Goal: Communication & Community: Share content

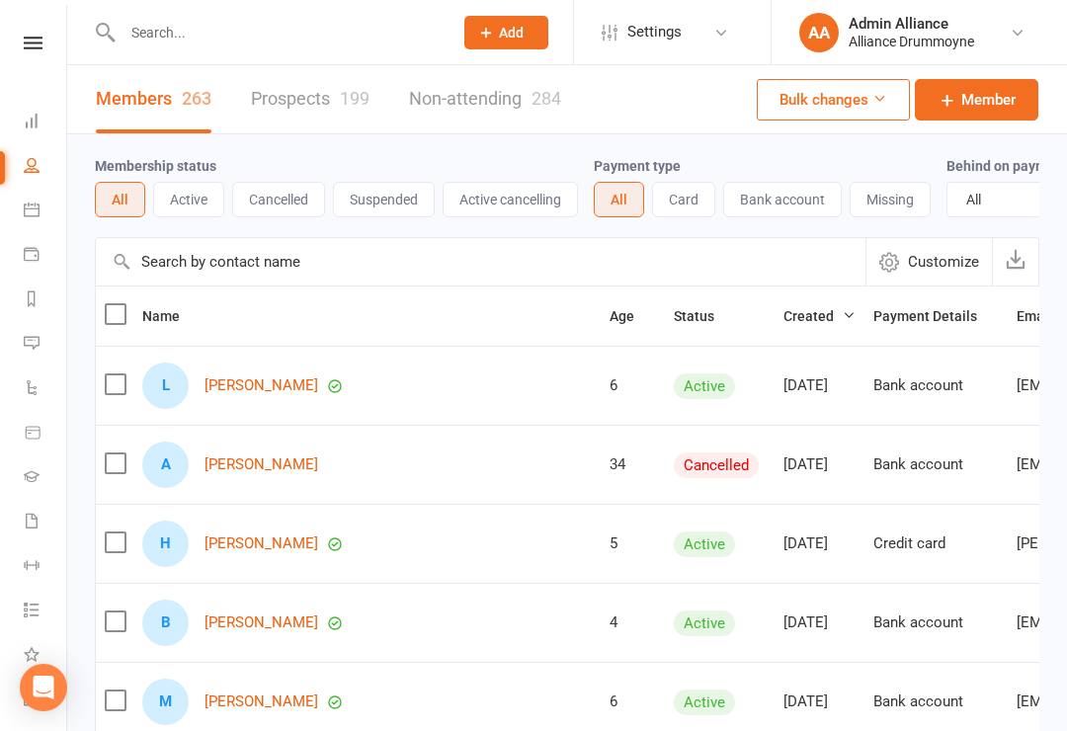
select select "100"
click at [25, 349] on icon at bounding box center [32, 343] width 16 height 16
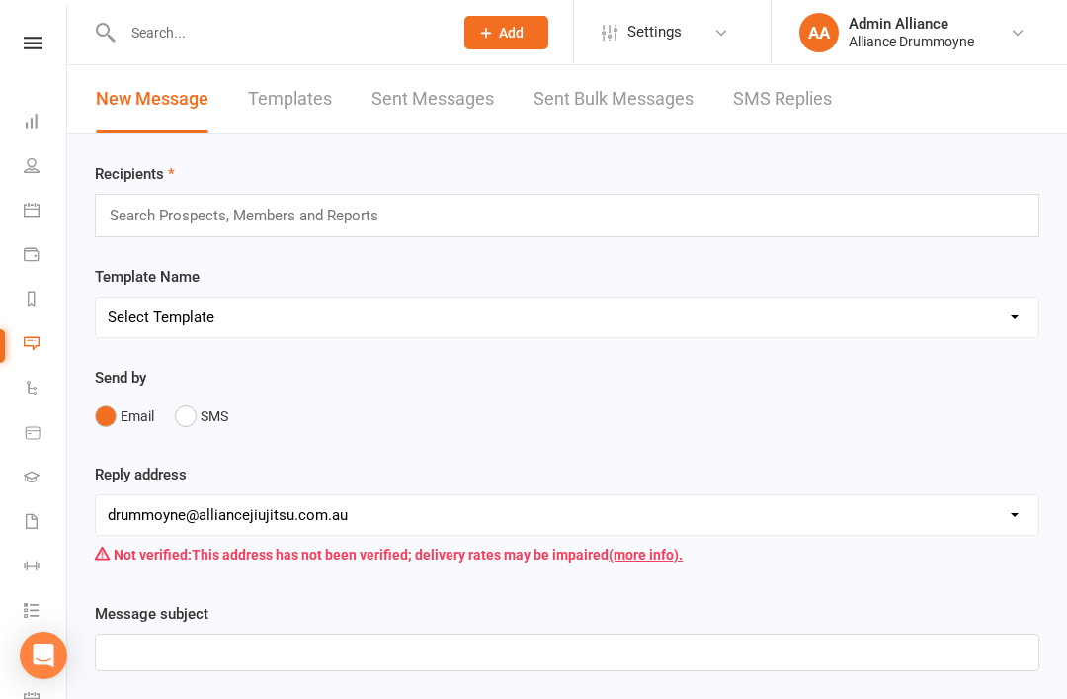
click at [878, 1] on li "AA Admin Alliance Alliance Drummoyne My profile Support & training Terms & cond…" at bounding box center [919, 32] width 297 height 64
click at [675, 226] on div "Search Prospects, Members and Reports" at bounding box center [567, 215] width 945 height 43
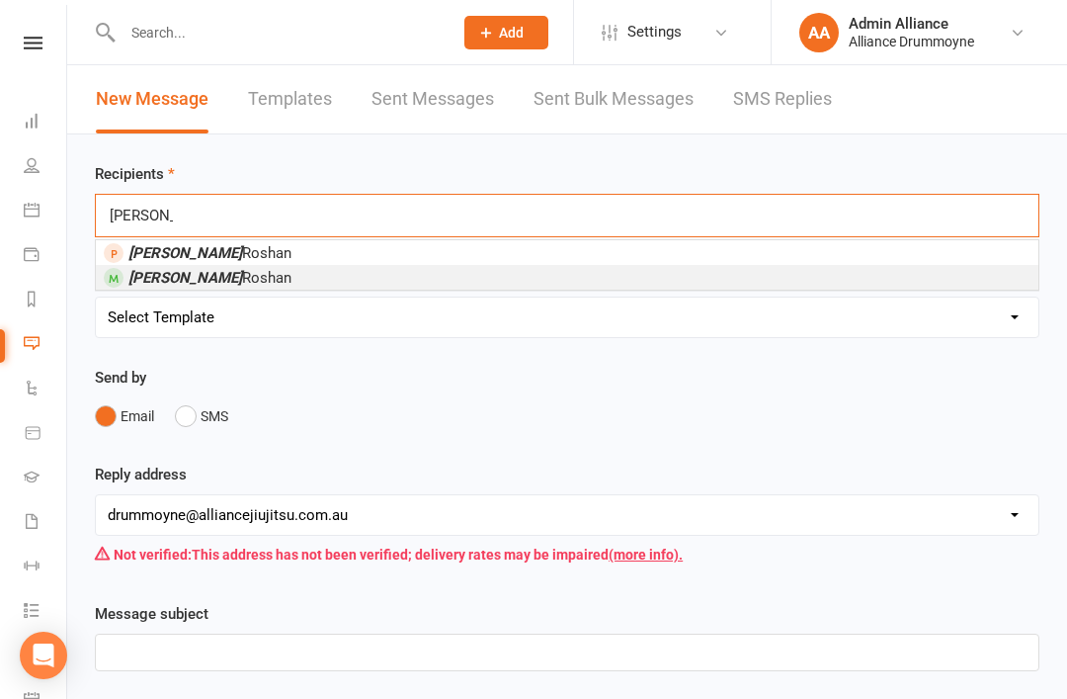
type input "[PERSON_NAME]"
click at [346, 290] on li "[PERSON_NAME]" at bounding box center [567, 277] width 943 height 25
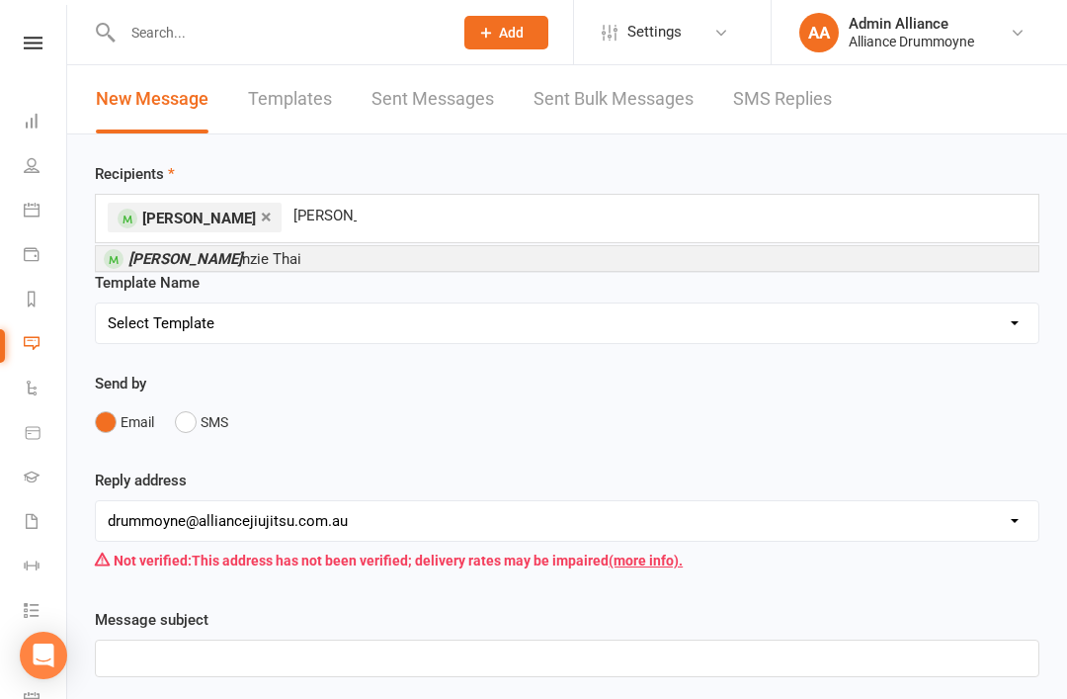
type input "[PERSON_NAME]"
click at [486, 264] on li "[PERSON_NAME] nzie Thai" at bounding box center [567, 258] width 943 height 25
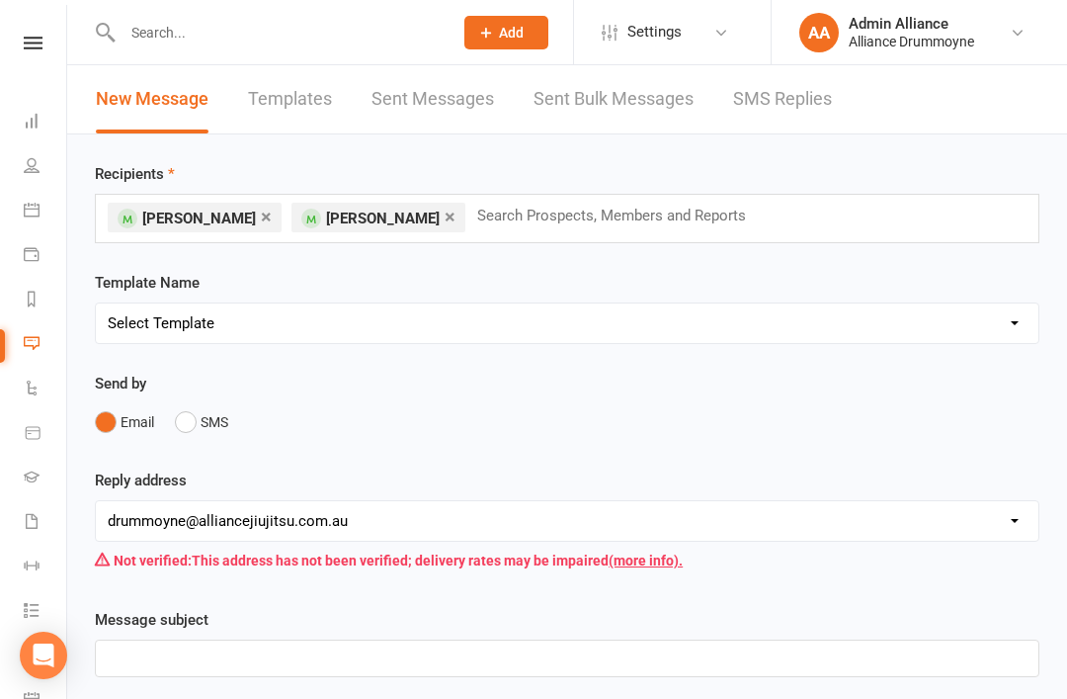
click at [669, 221] on input "text" at bounding box center [621, 216] width 292 height 26
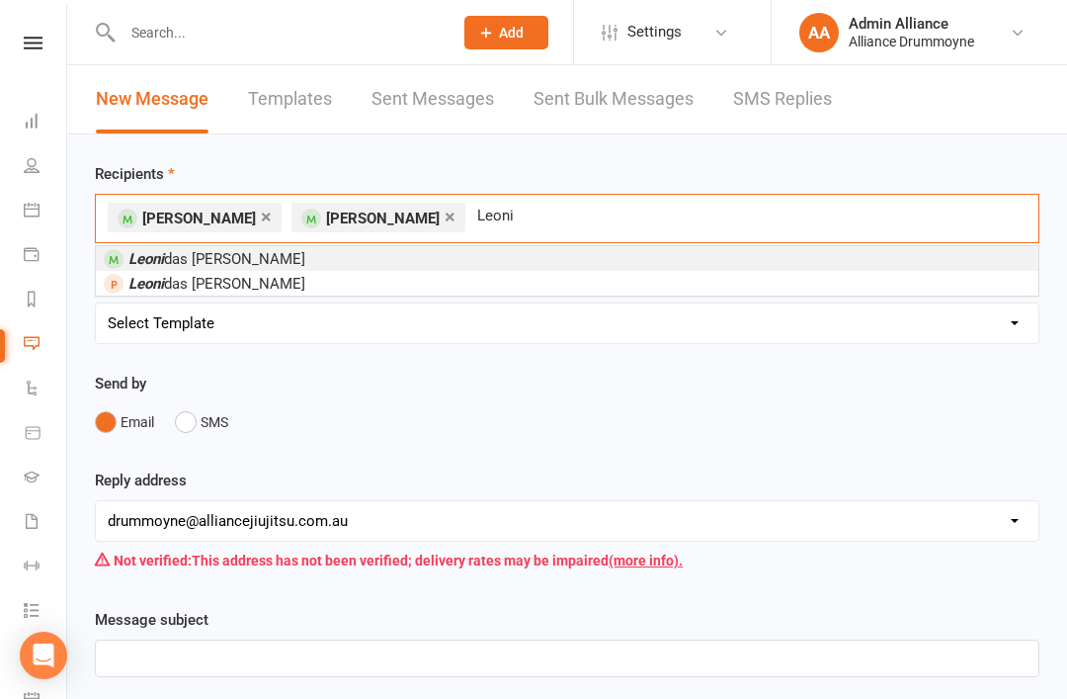
type input "Leoni"
click at [673, 260] on li "[PERSON_NAME] [PERSON_NAME]" at bounding box center [567, 258] width 943 height 25
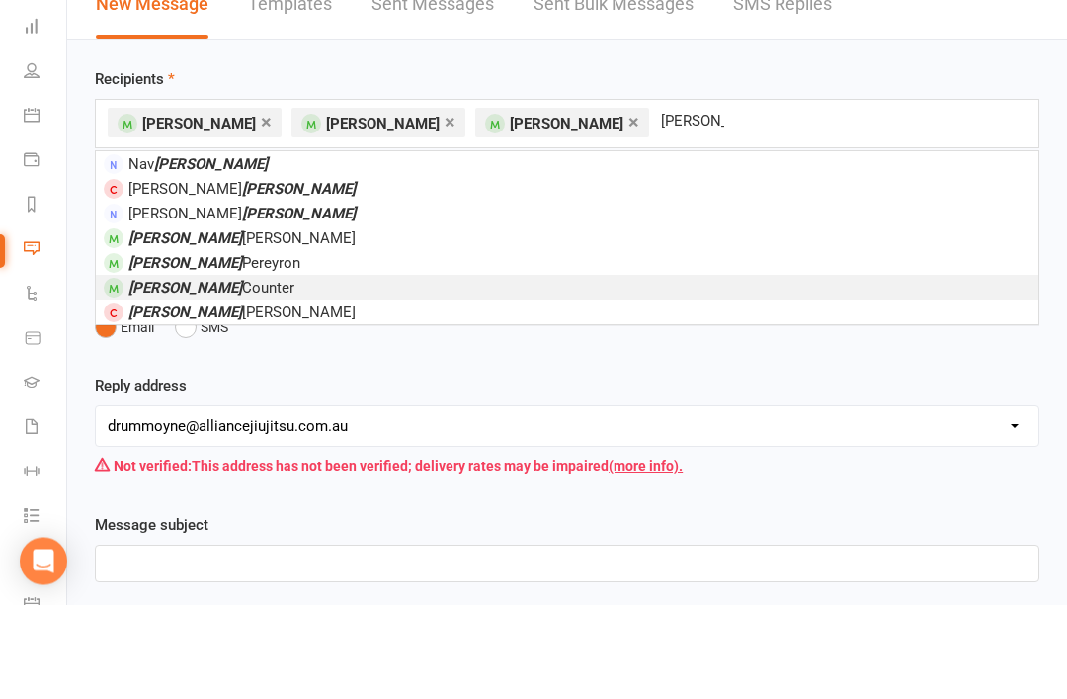
type input "[PERSON_NAME]"
click at [302, 370] on li "[PERSON_NAME] Counter" at bounding box center [567, 382] width 943 height 25
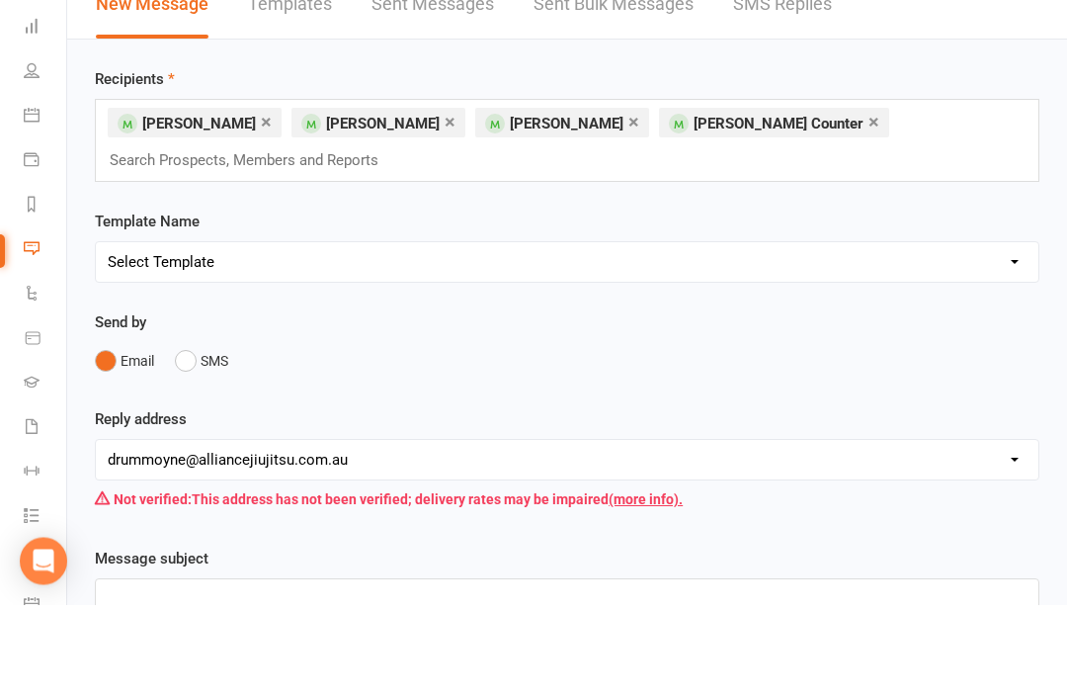
scroll to position [95, 0]
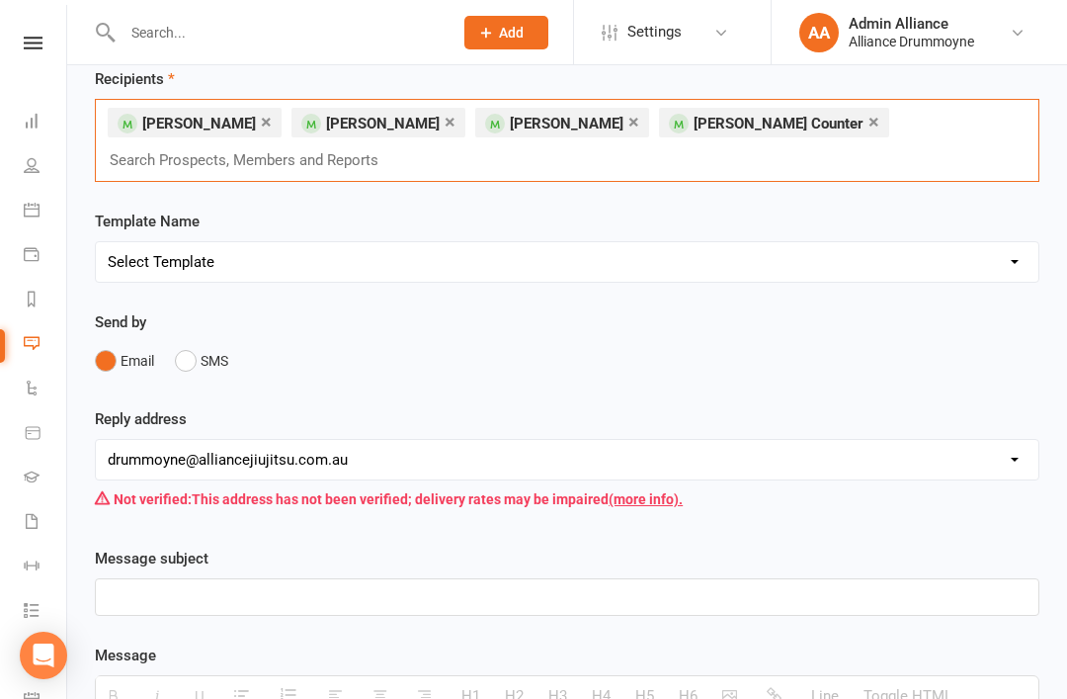
click at [896, 129] on div "× [PERSON_NAME] × [PERSON_NAME] × [PERSON_NAME] × [PERSON_NAME] Counter Search …" at bounding box center [567, 140] width 945 height 83
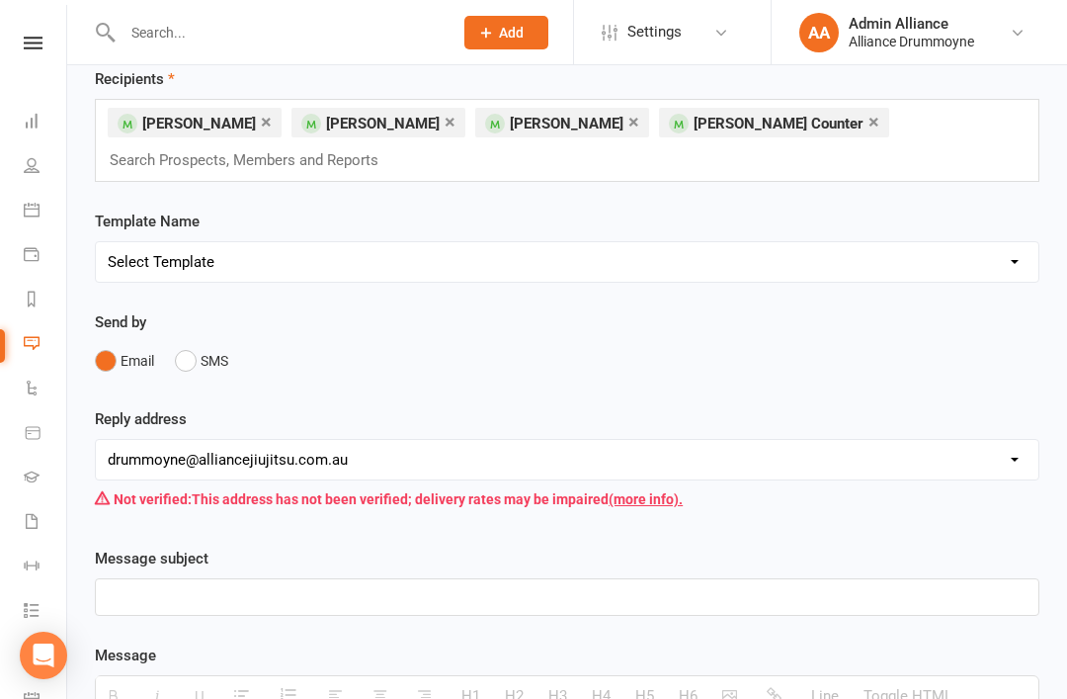
scroll to position [94, 0]
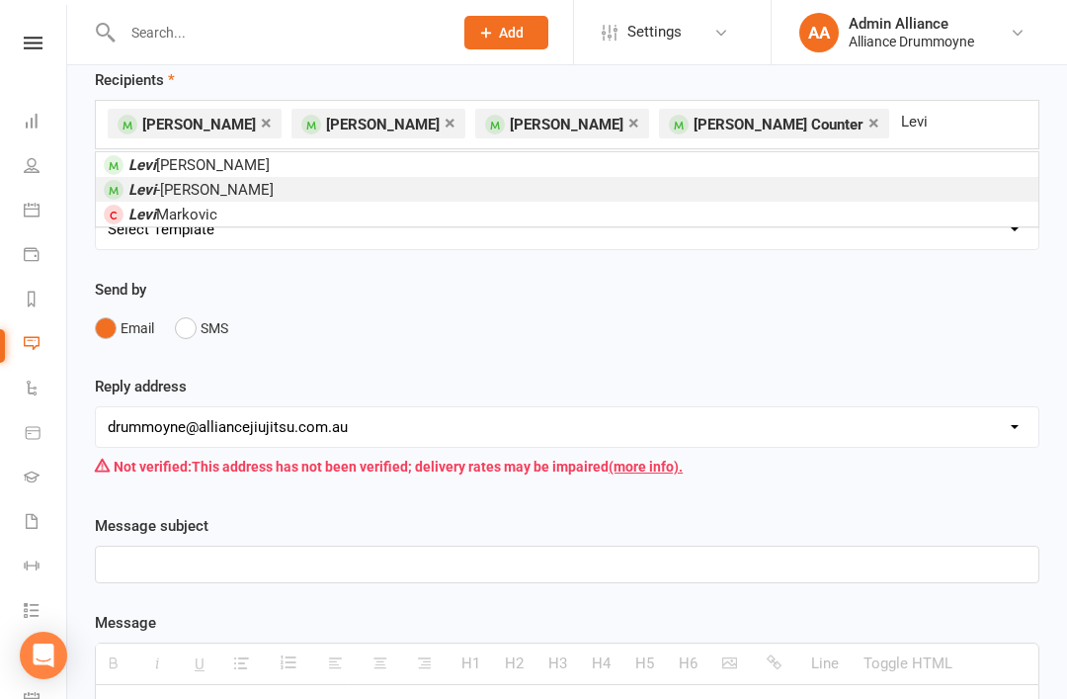
type input "Levi"
click at [328, 177] on li "[PERSON_NAME] -[PERSON_NAME]" at bounding box center [567, 189] width 943 height 25
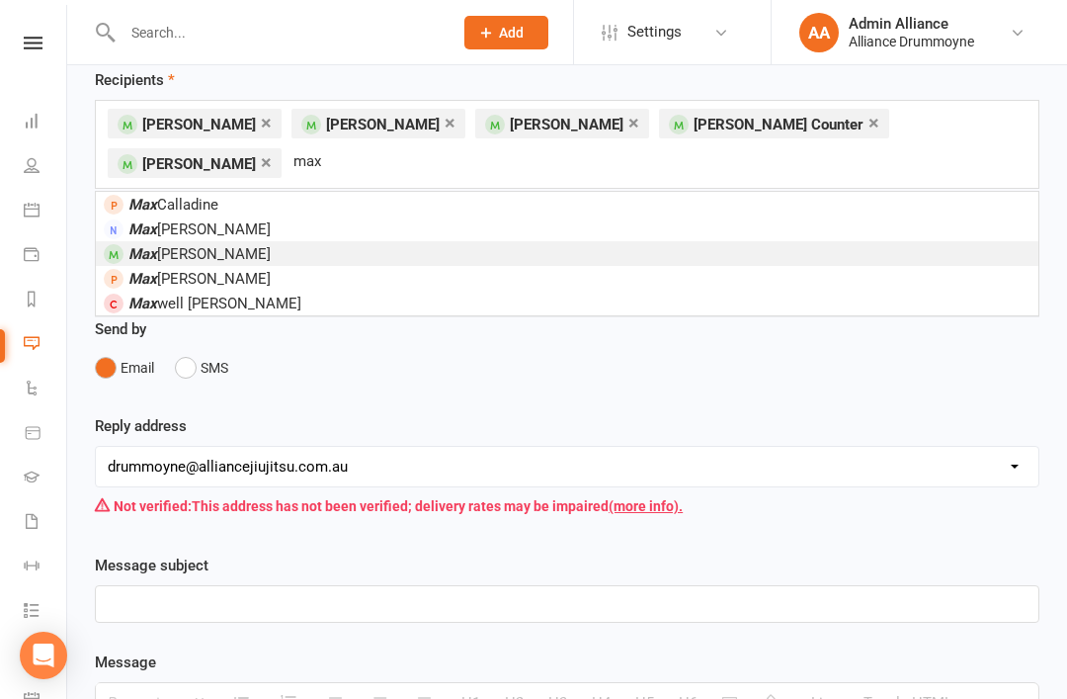
type input "max"
click at [215, 258] on li "[PERSON_NAME]" at bounding box center [567, 253] width 943 height 25
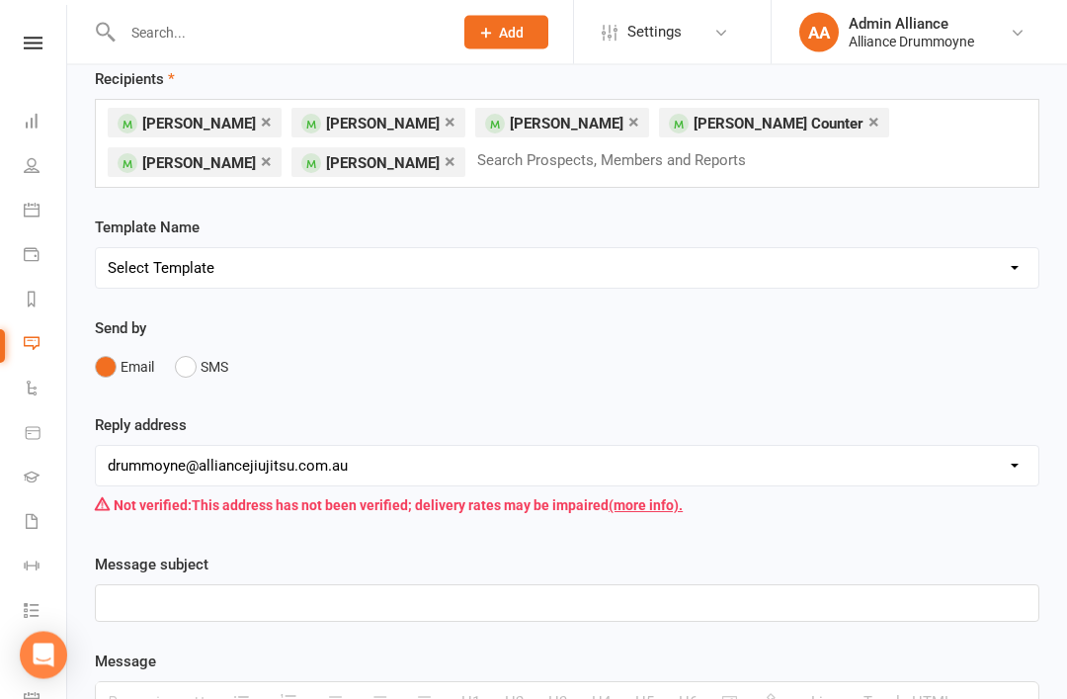
scroll to position [95, 0]
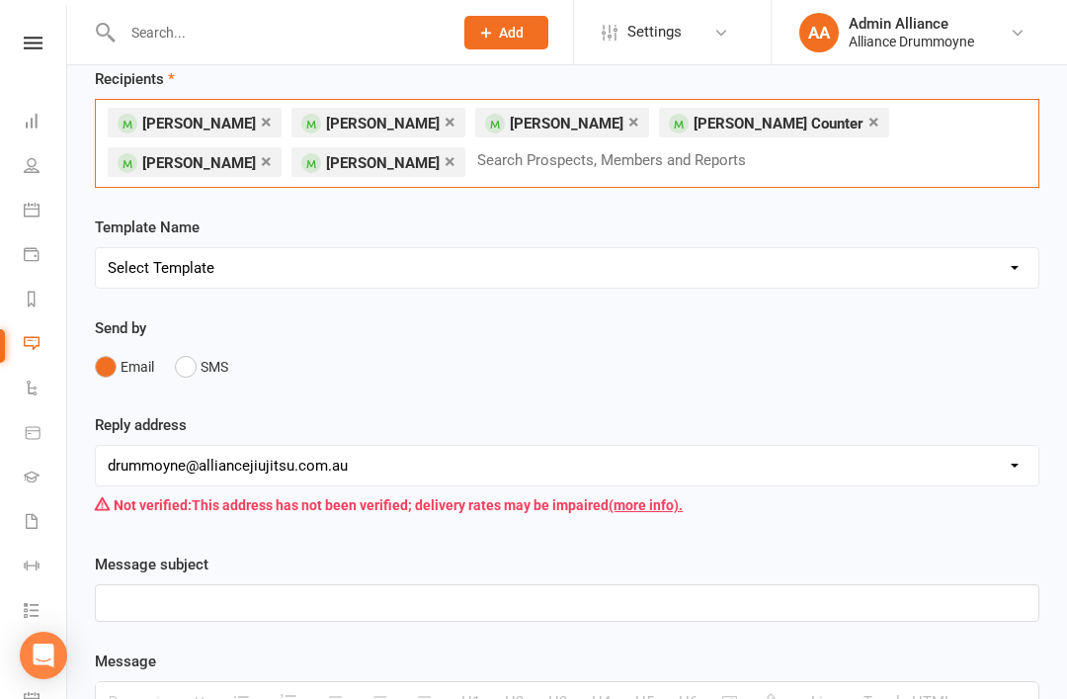
click at [625, 161] on div "× [PERSON_NAME] × [PERSON_NAME] × [PERSON_NAME] × [PERSON_NAME] × [PERSON_NAME]…" at bounding box center [567, 143] width 945 height 89
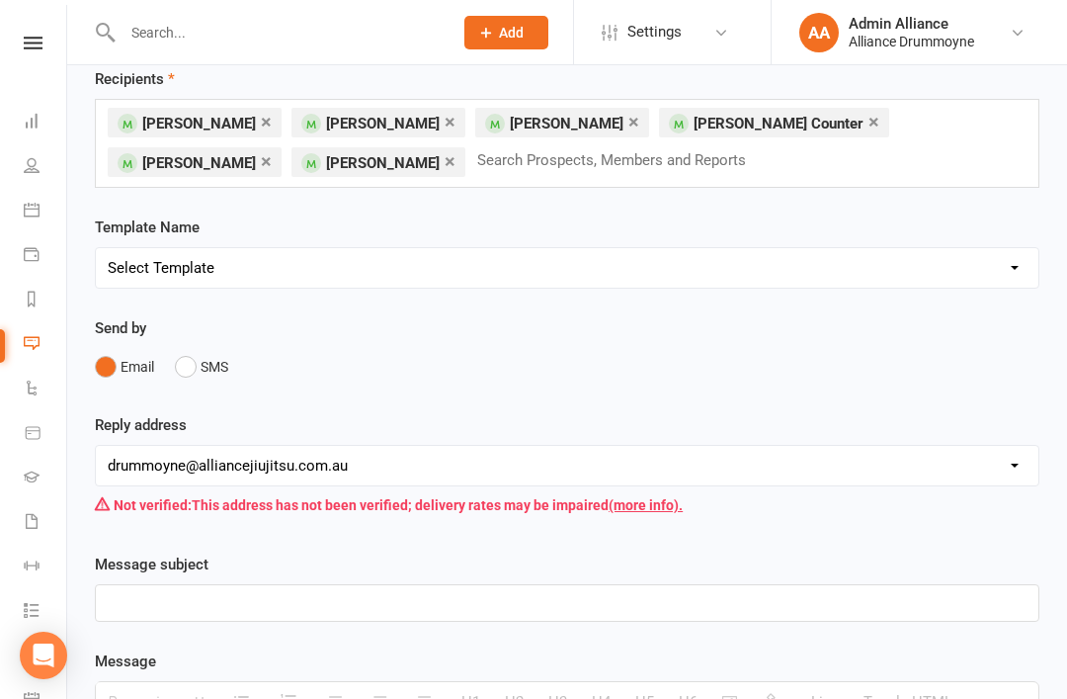
scroll to position [94, 0]
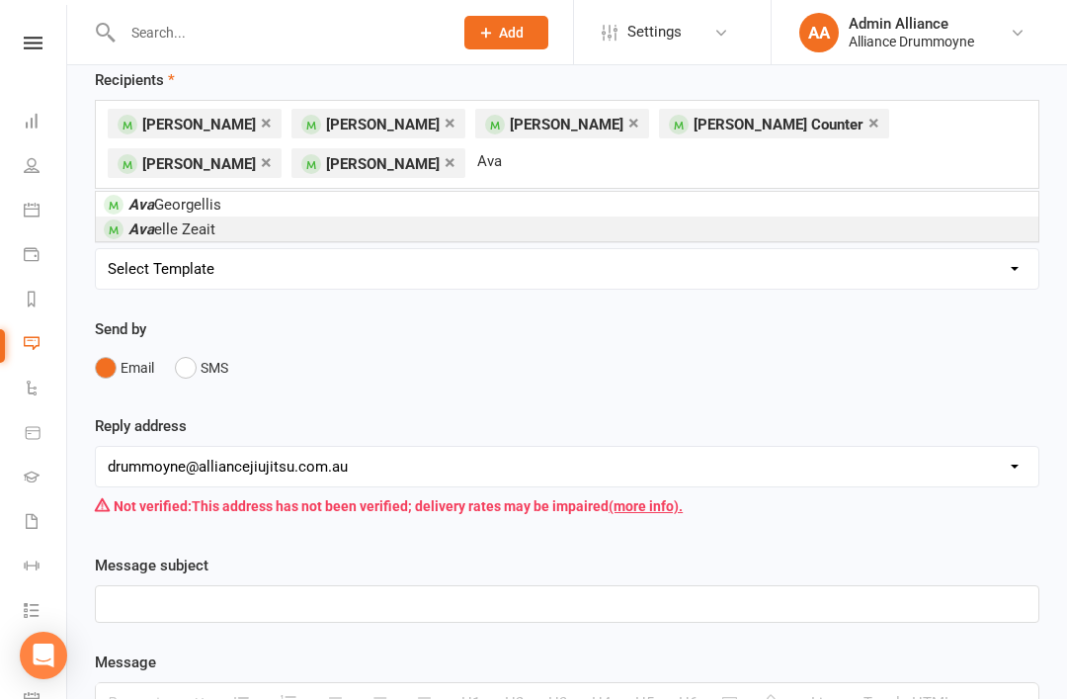
type input "Ava"
click at [255, 232] on li "Ava elle Zeait" at bounding box center [567, 228] width 943 height 25
type input "koa"
click at [440, 234] on li "[PERSON_NAME]" at bounding box center [567, 228] width 943 height 25
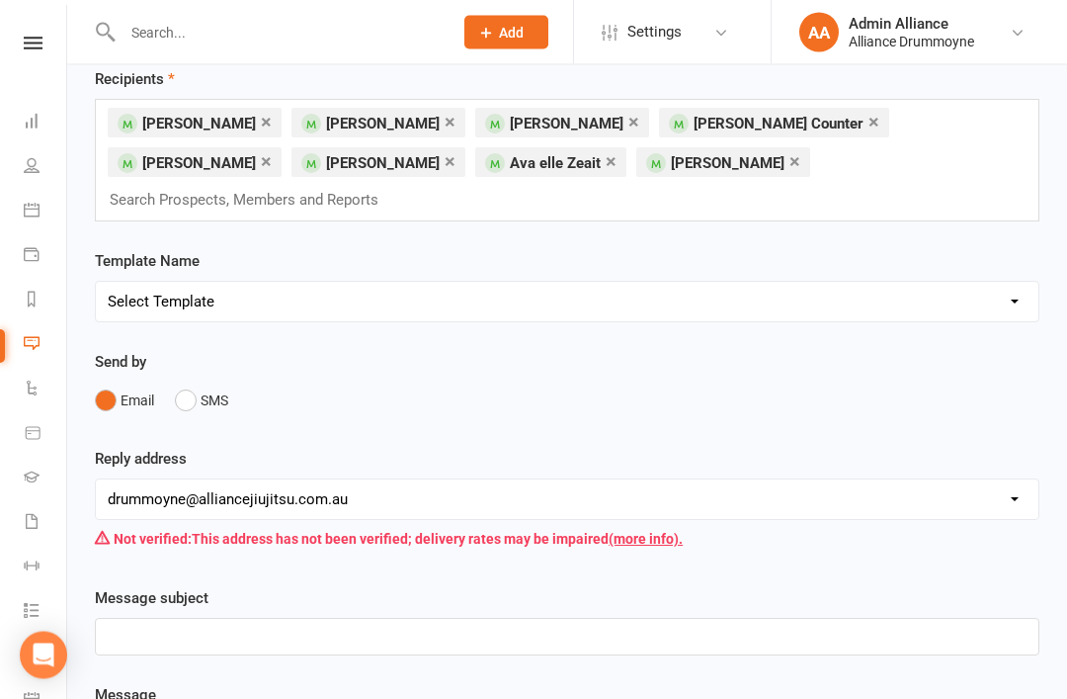
scroll to position [95, 0]
click at [398, 187] on input "text" at bounding box center [253, 200] width 291 height 26
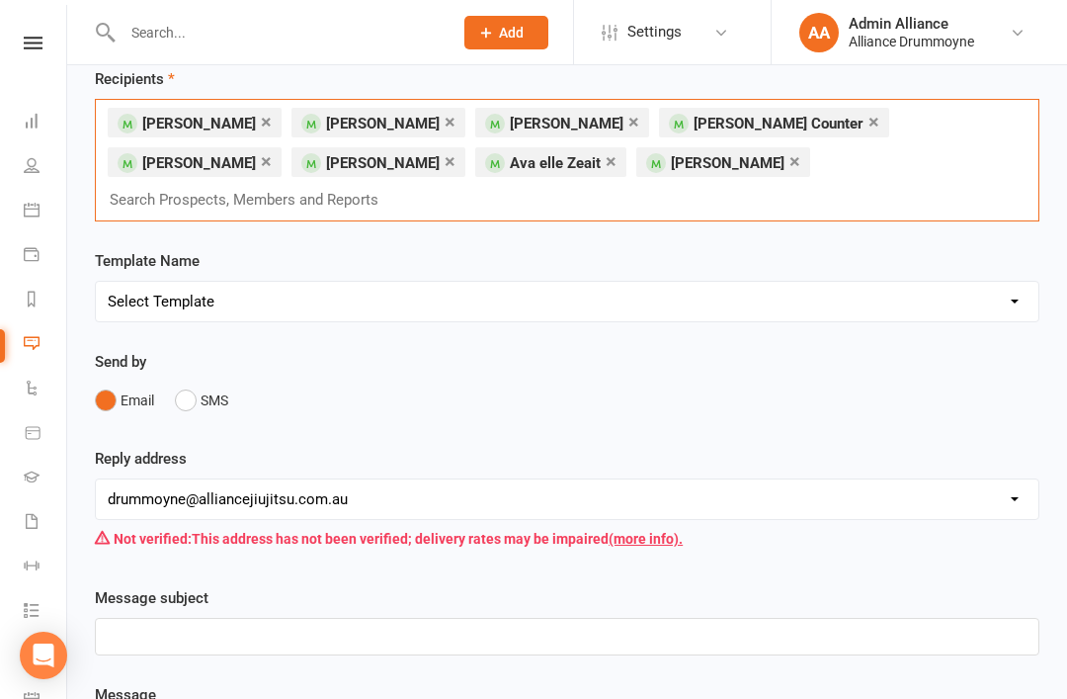
scroll to position [94, 0]
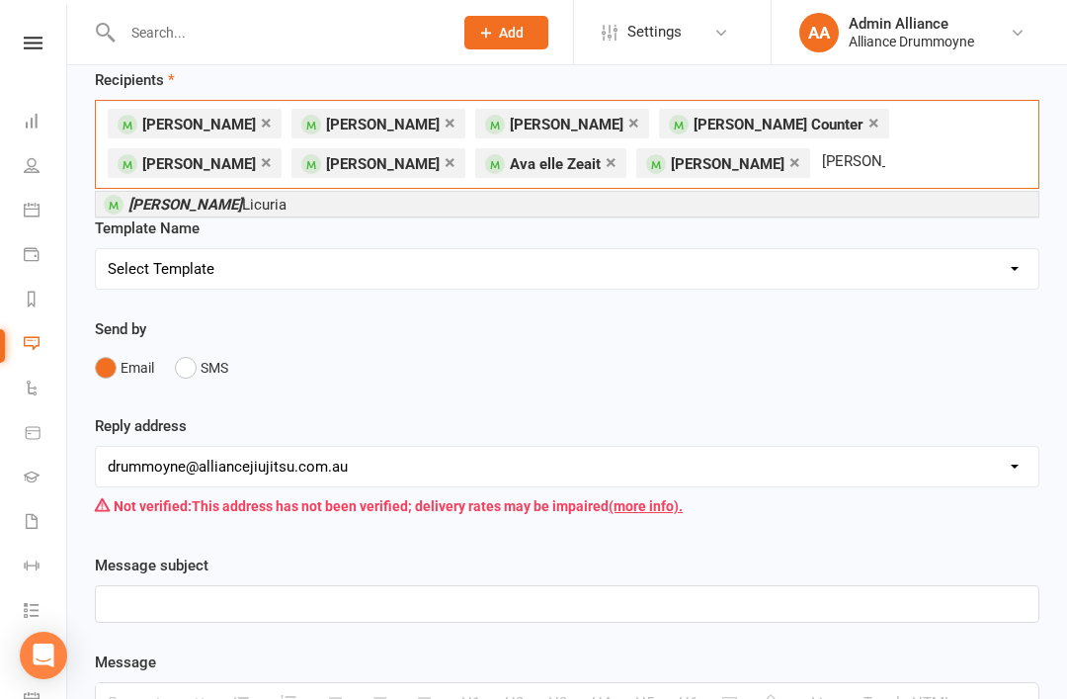
type input "[PERSON_NAME]"
click at [709, 203] on li "[PERSON_NAME]" at bounding box center [567, 204] width 943 height 25
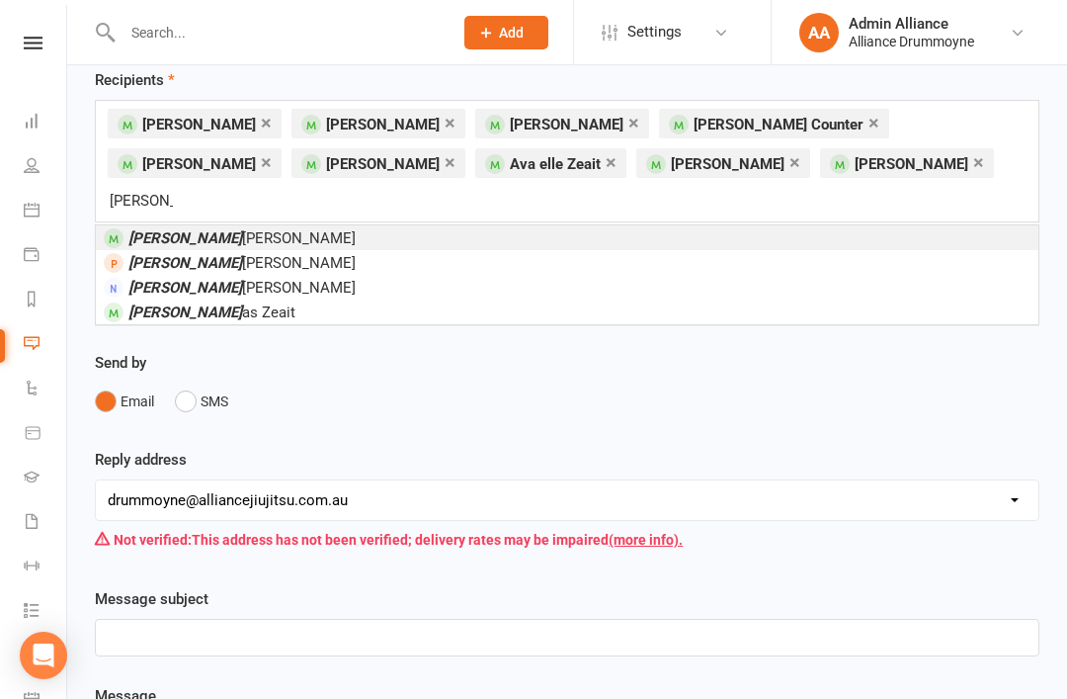
type input "[PERSON_NAME]"
click at [307, 225] on li "[PERSON_NAME]" at bounding box center [567, 237] width 943 height 25
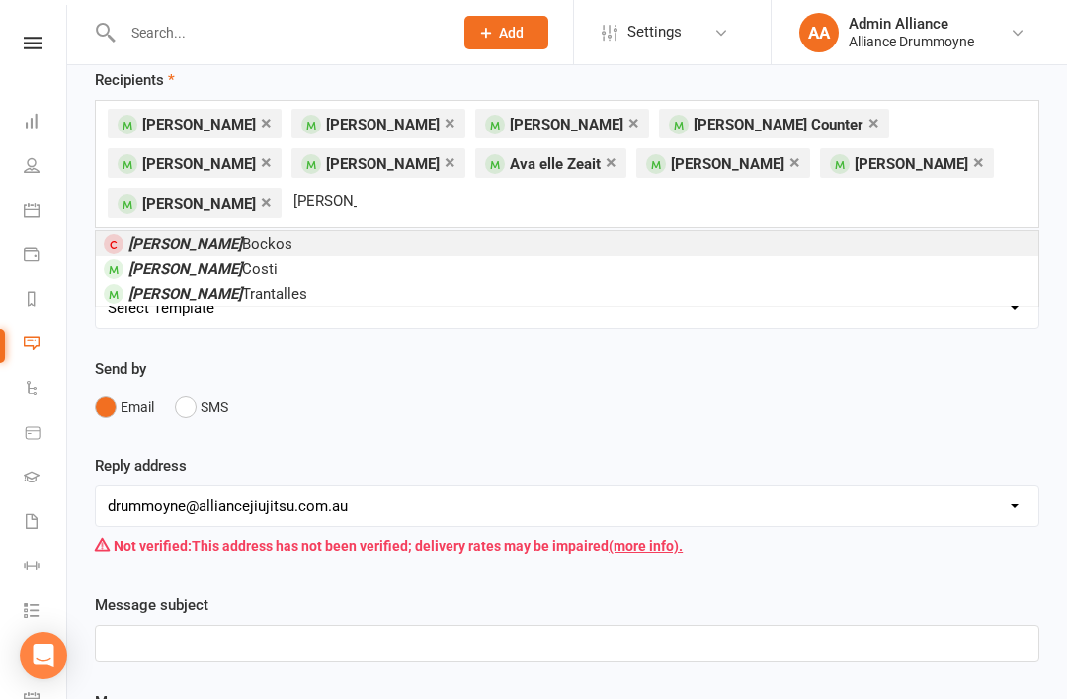
type input "[PERSON_NAME]"
click at [249, 281] on li "[PERSON_NAME]" at bounding box center [567, 293] width 943 height 25
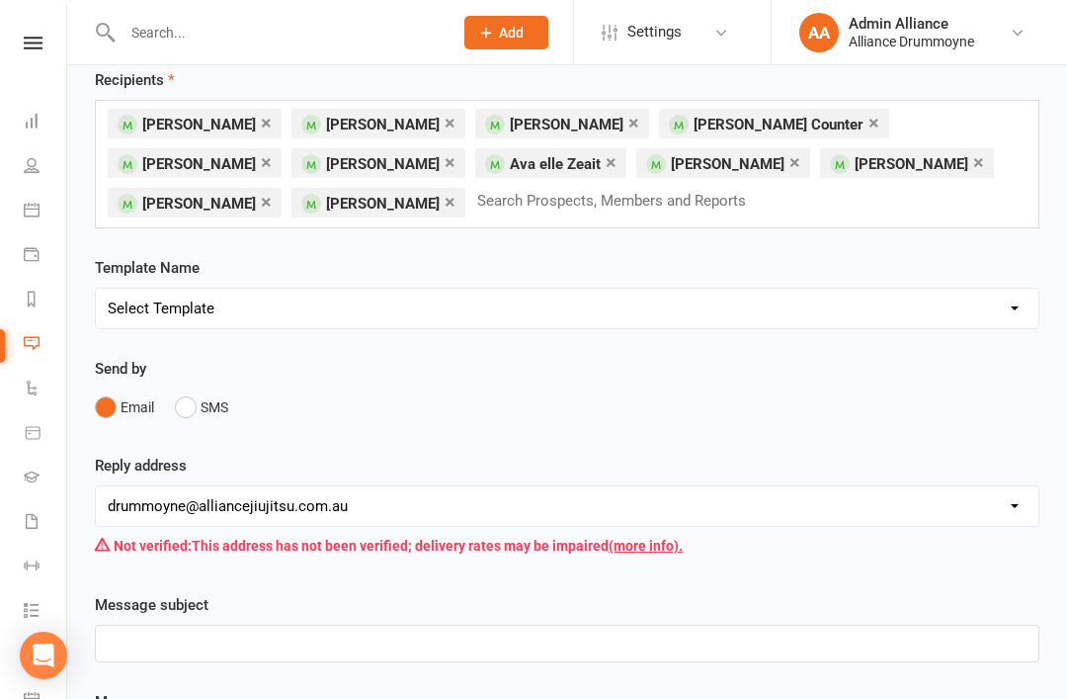
scroll to position [95, 0]
click at [561, 205] on input "text" at bounding box center [620, 200] width 291 height 26
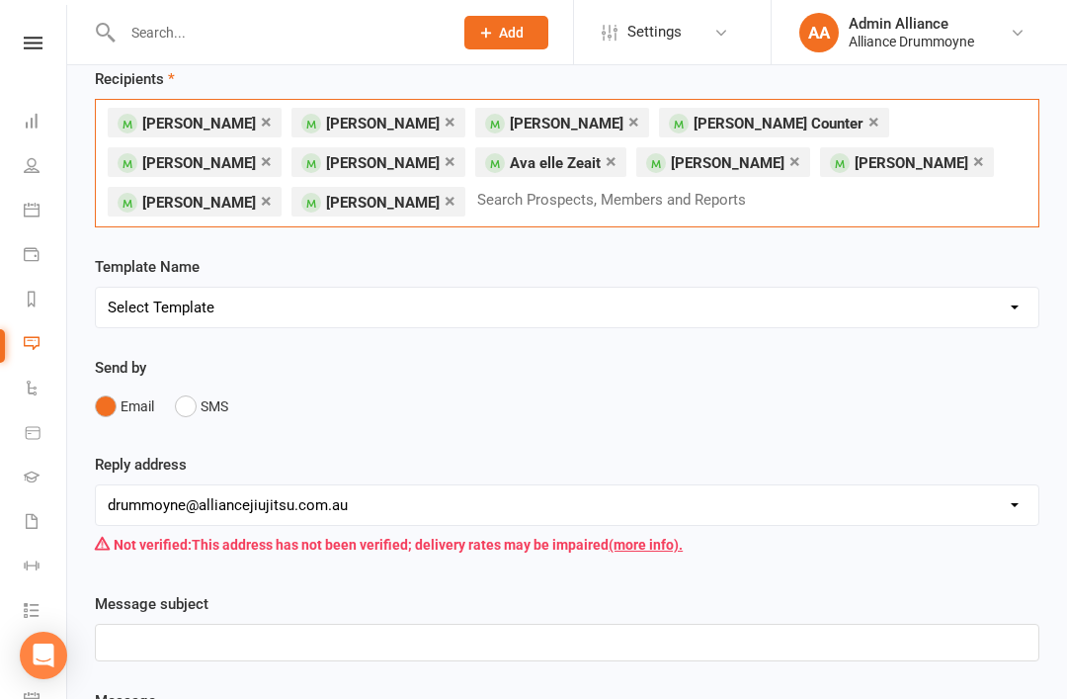
scroll to position [94, 0]
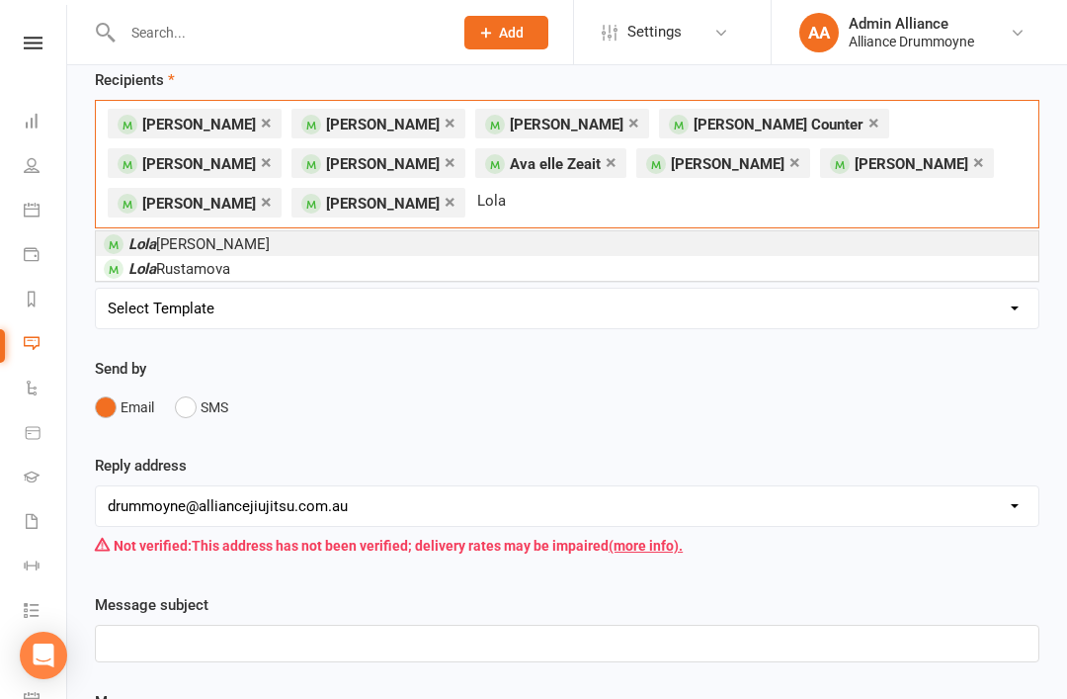
type input "Lola"
click at [285, 276] on li "[PERSON_NAME]" at bounding box center [567, 268] width 943 height 25
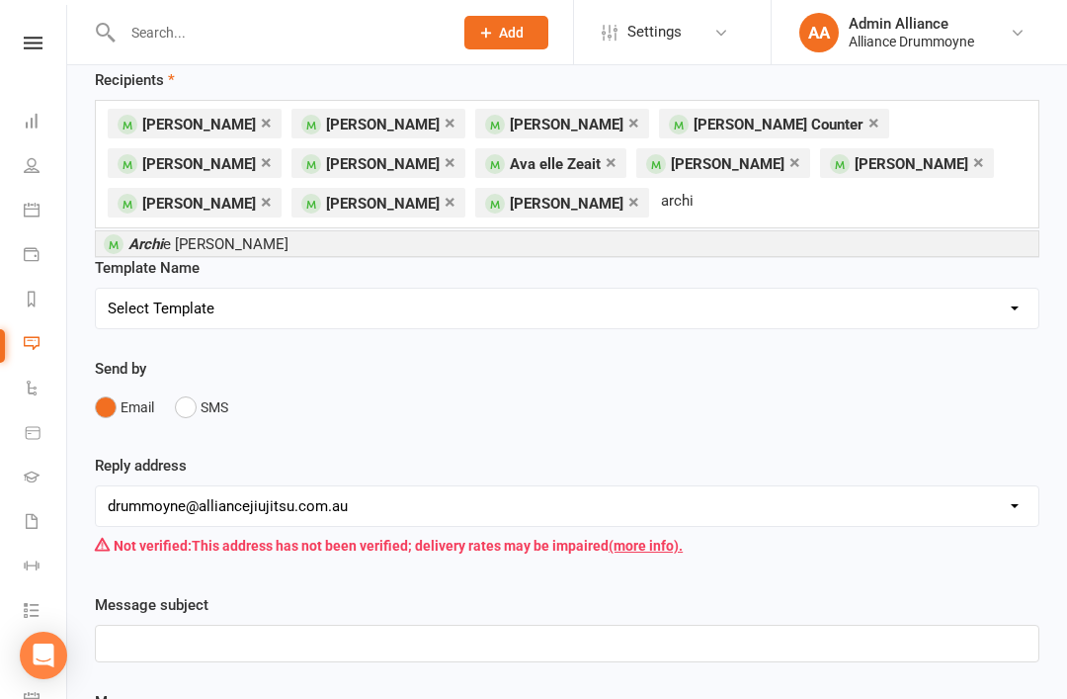
type input "archi"
click at [524, 249] on li "Archi e [PERSON_NAME]" at bounding box center [567, 243] width 943 height 25
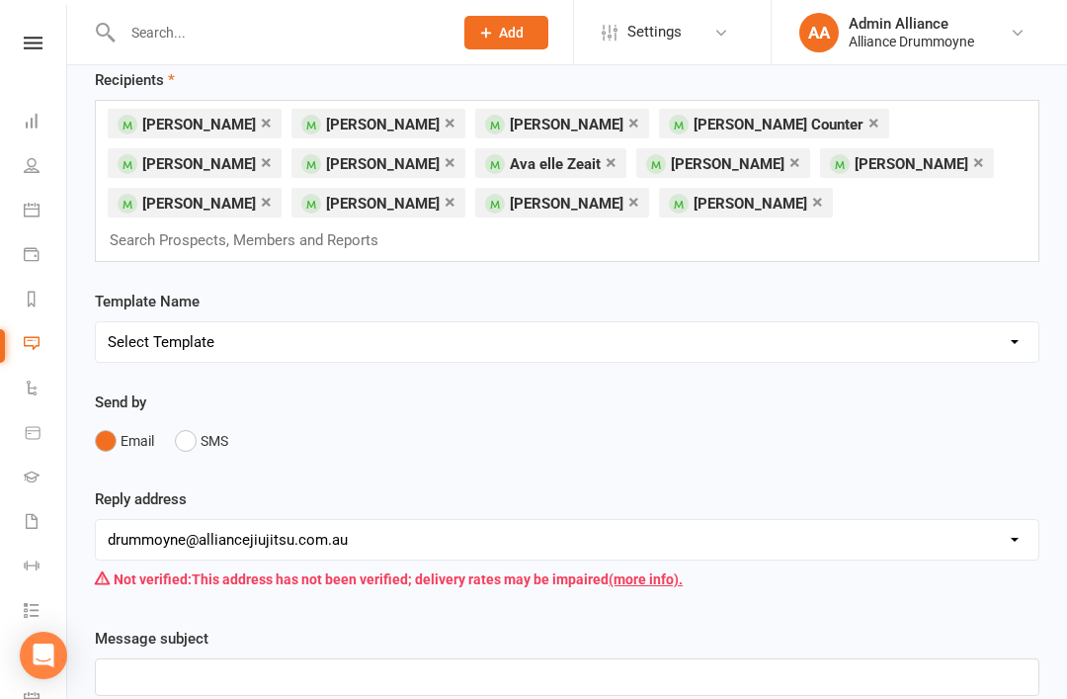
scroll to position [95, 0]
click at [398, 226] on input "text" at bounding box center [253, 239] width 291 height 26
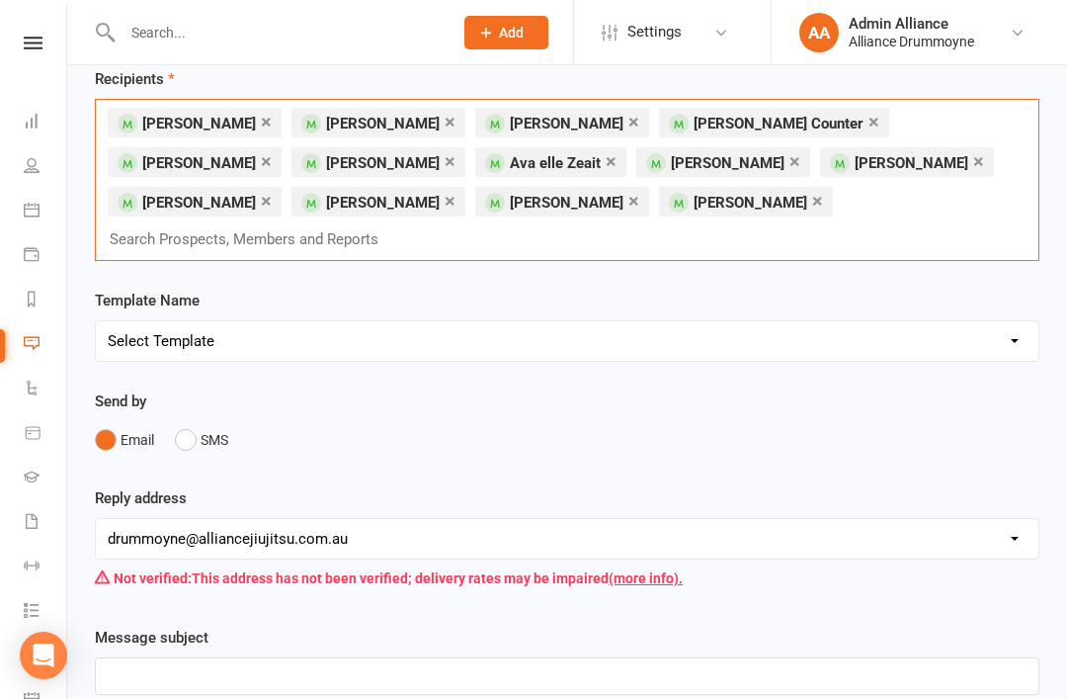
scroll to position [94, 0]
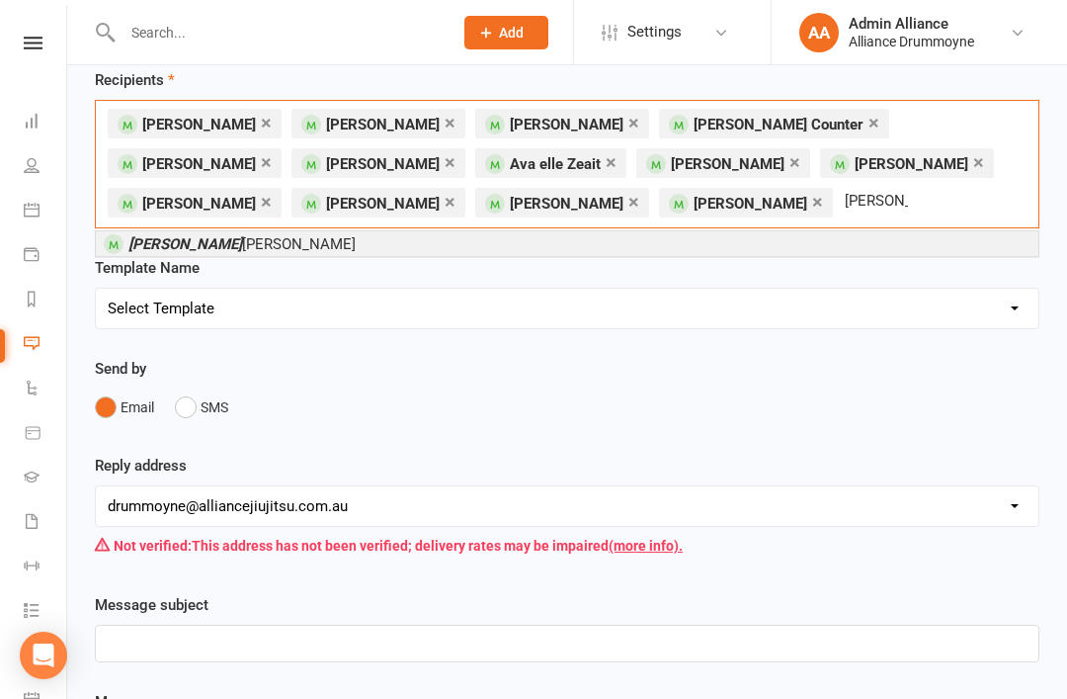
type input "[PERSON_NAME]"
click at [740, 231] on li "[PERSON_NAME]" at bounding box center [567, 243] width 943 height 25
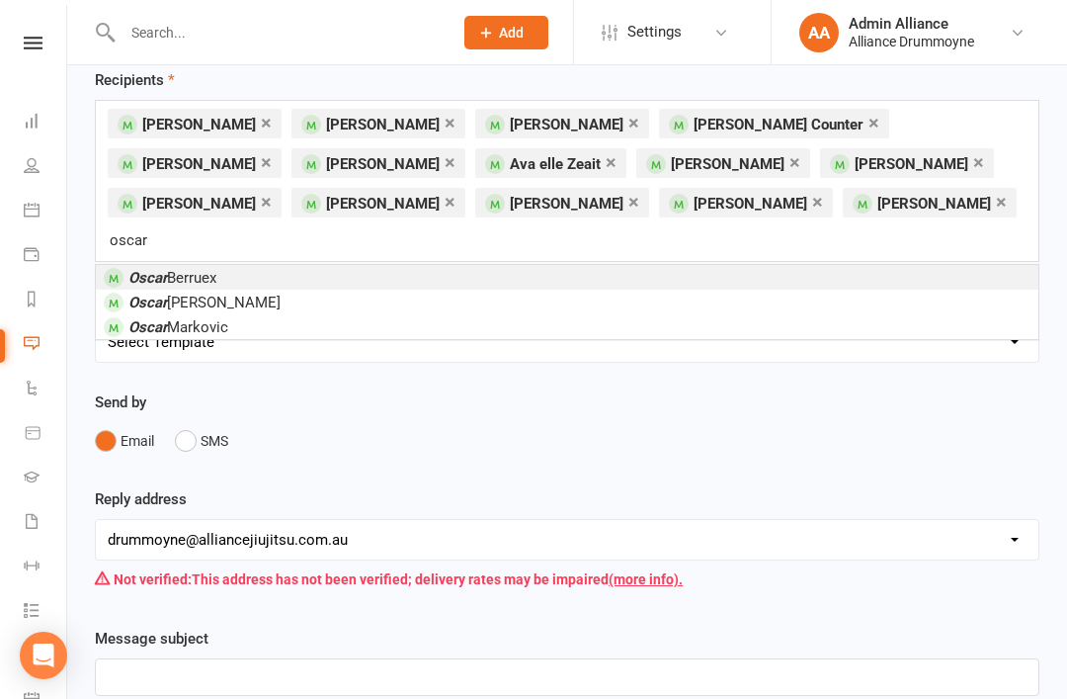
type input "oscar"
click at [335, 290] on li "[PERSON_NAME]" at bounding box center [567, 302] width 943 height 25
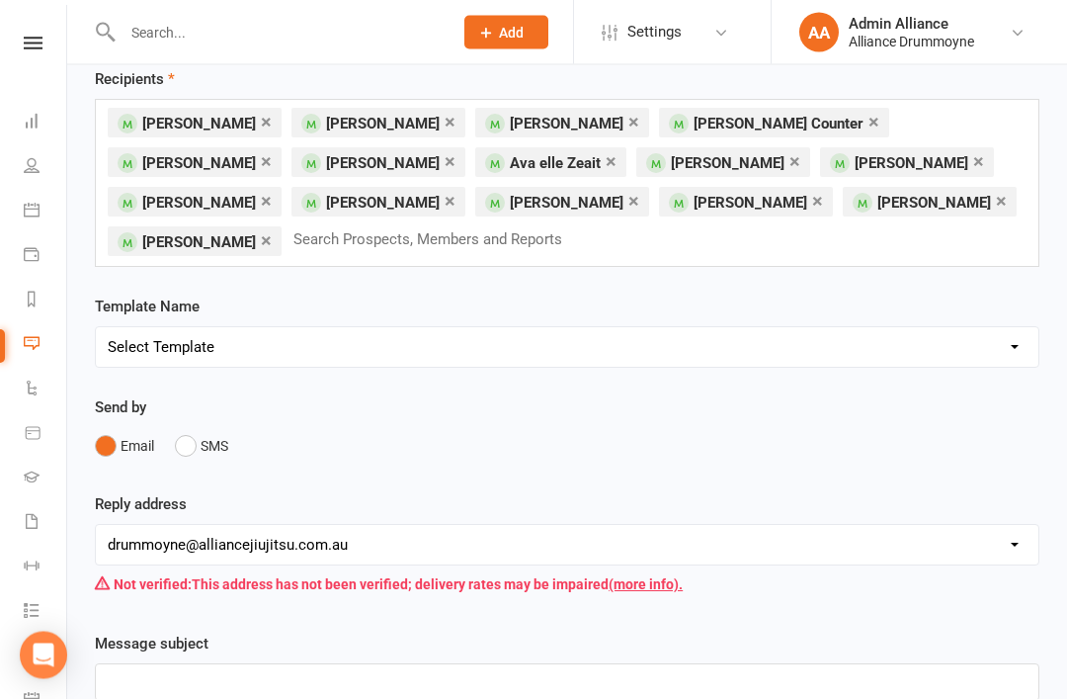
scroll to position [95, 0]
click at [582, 247] on input "text" at bounding box center [437, 239] width 291 height 26
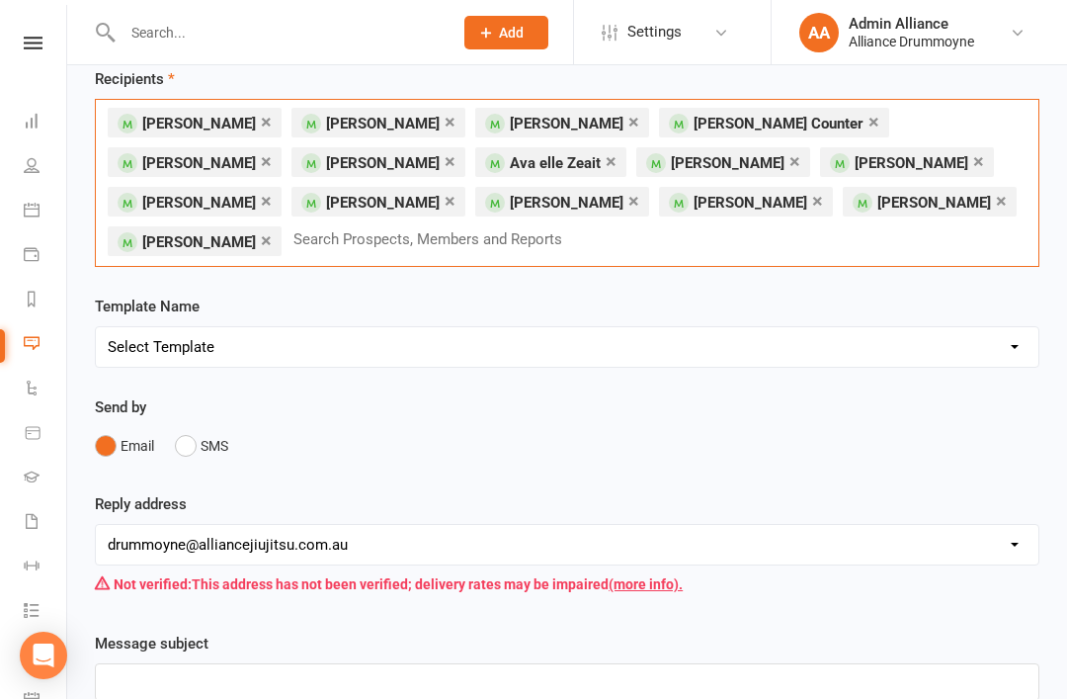
scroll to position [94, 0]
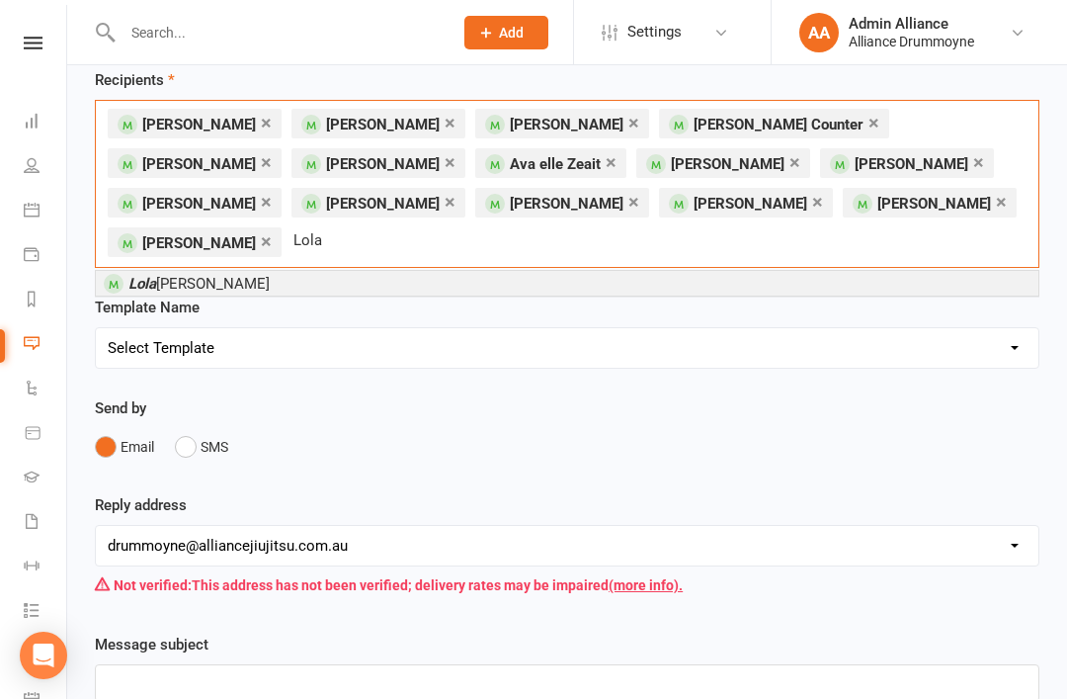
type input "Lola"
click at [502, 279] on li "[PERSON_NAME]" at bounding box center [567, 283] width 943 height 25
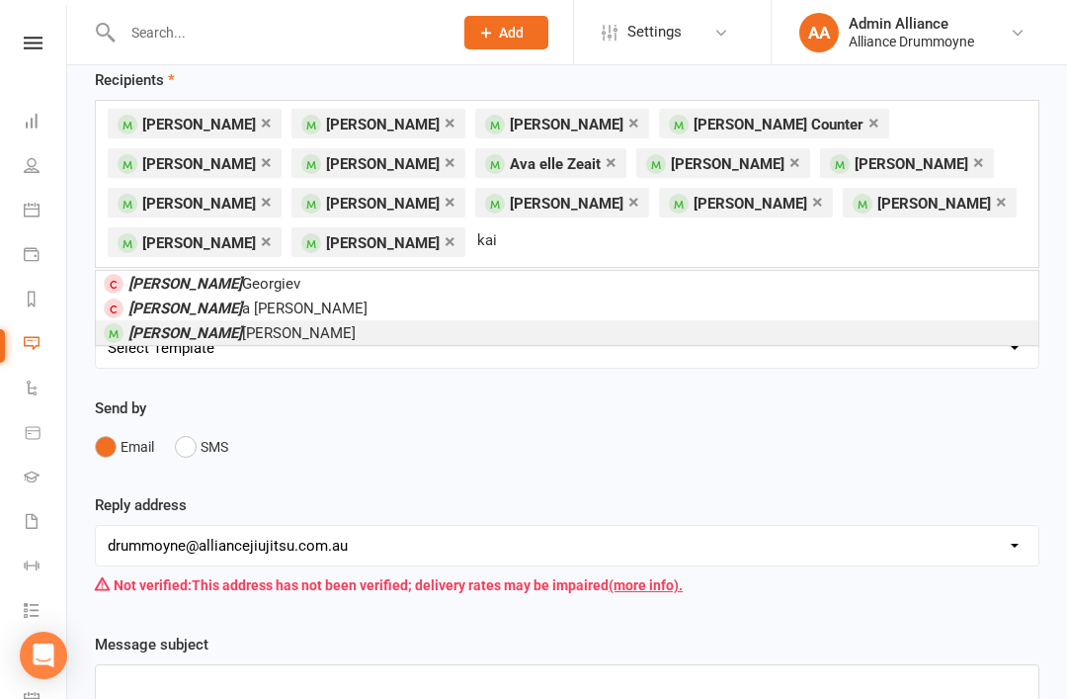
type input "kai"
click at [295, 337] on li "[PERSON_NAME]" at bounding box center [567, 332] width 943 height 25
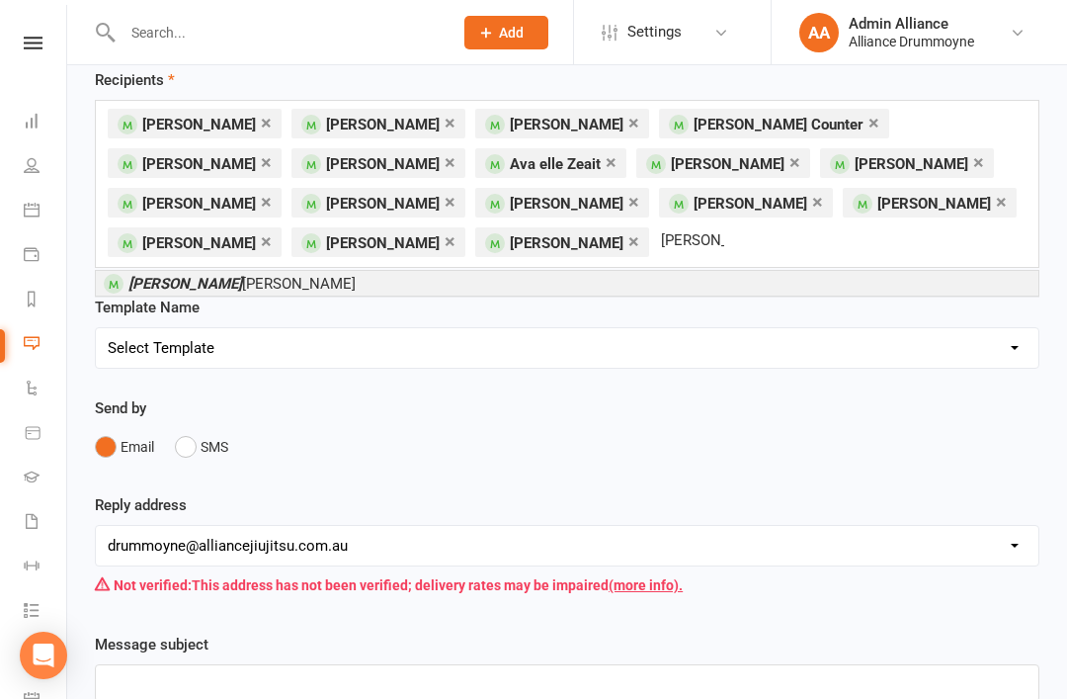
type input "[PERSON_NAME]"
click at [602, 290] on li "[PERSON_NAME]" at bounding box center [567, 283] width 943 height 25
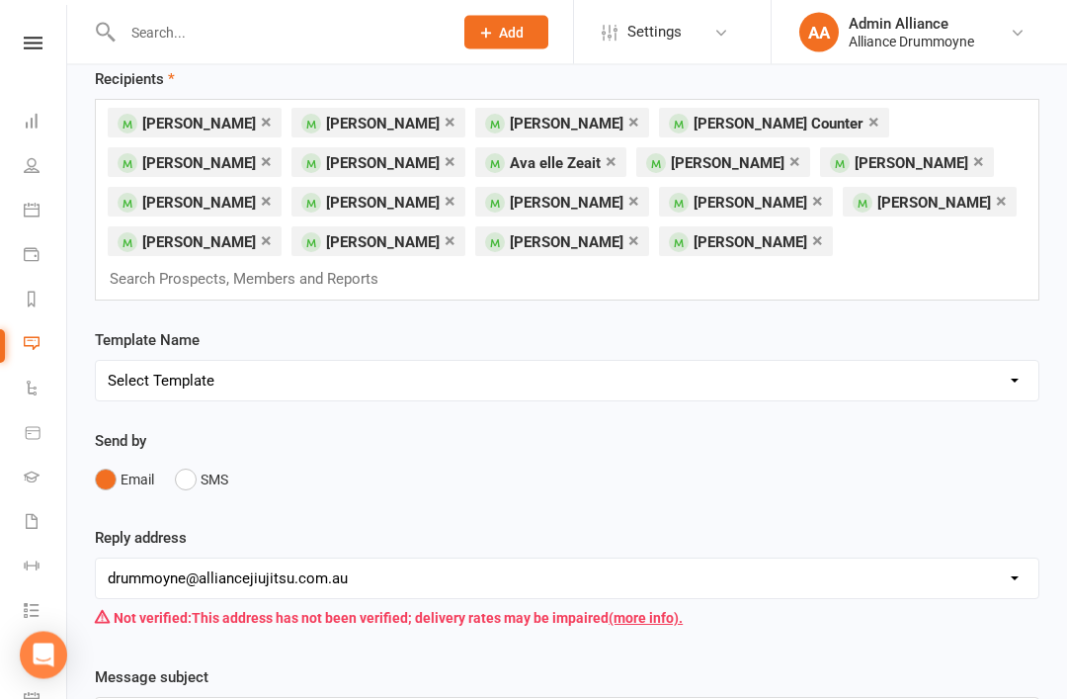
scroll to position [95, 0]
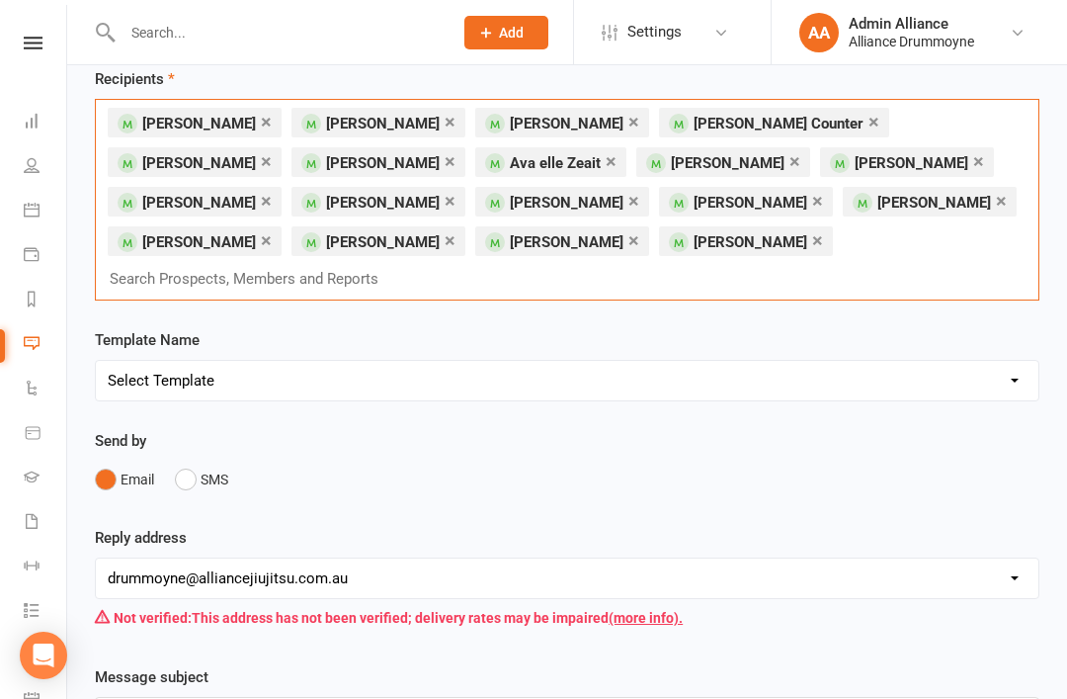
click at [536, 284] on div "× [PERSON_NAME] × [PERSON_NAME] × [PERSON_NAME] × [PERSON_NAME] Counter × [PERS…" at bounding box center [567, 200] width 945 height 202
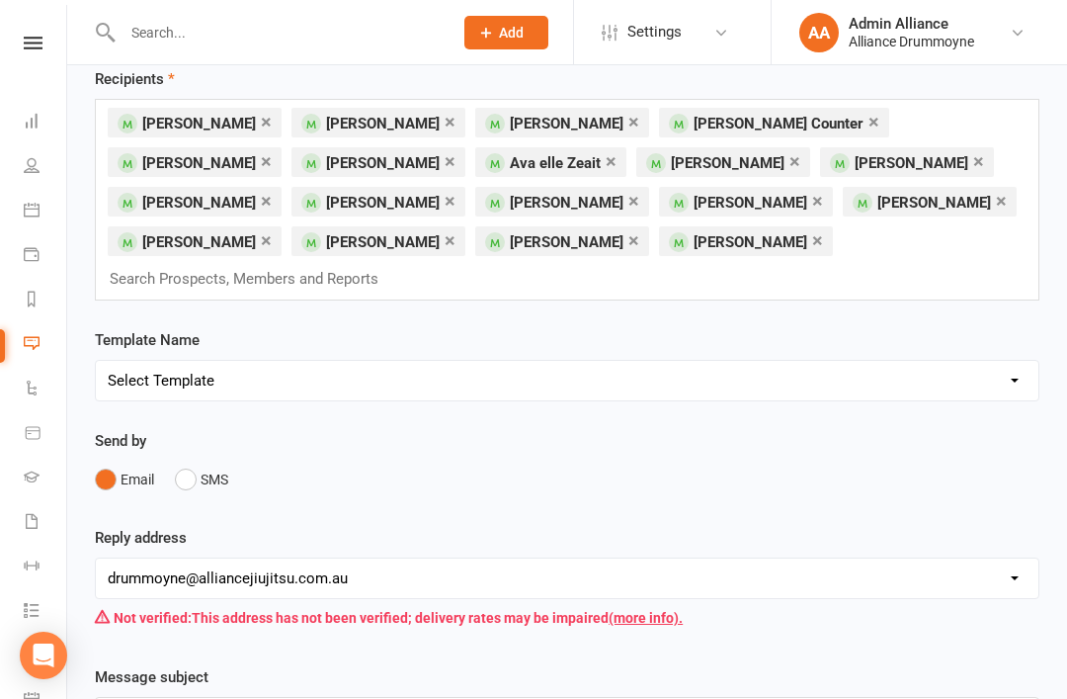
scroll to position [94, 0]
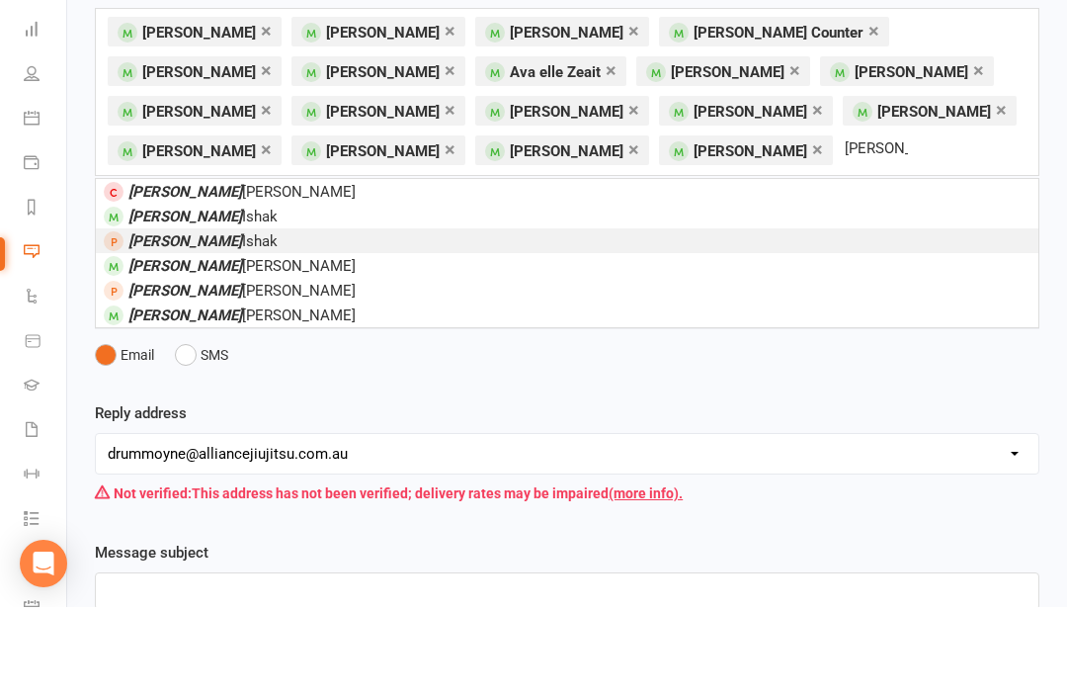
type input "[PERSON_NAME]"
click at [245, 320] on li "[PERSON_NAME]" at bounding box center [567, 332] width 943 height 25
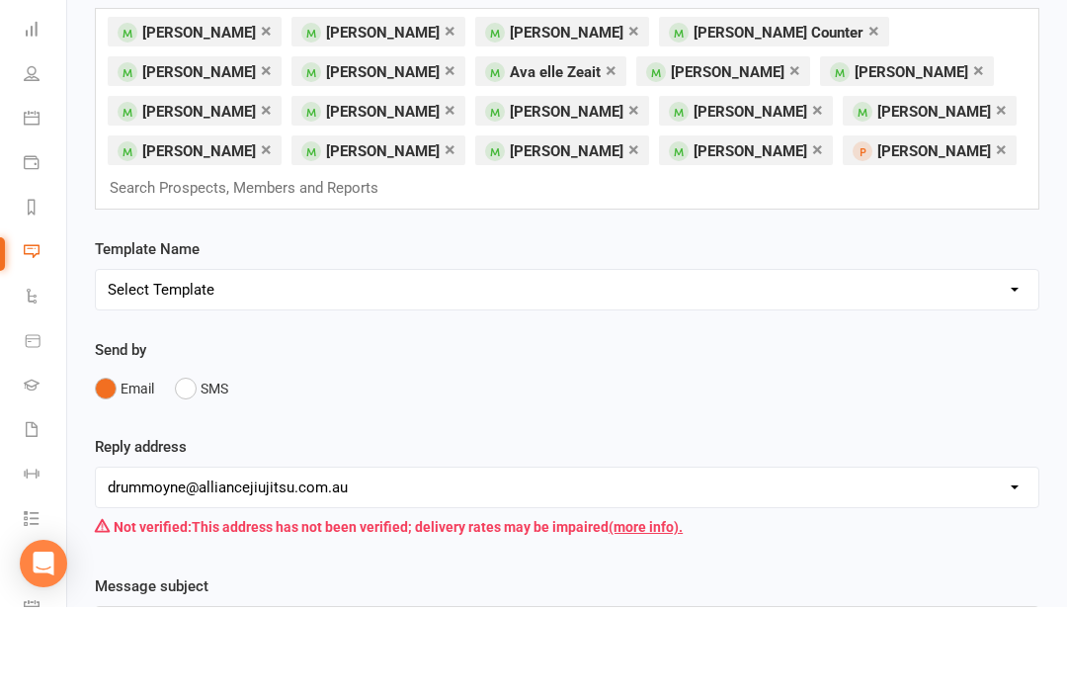
scroll to position [187, 0]
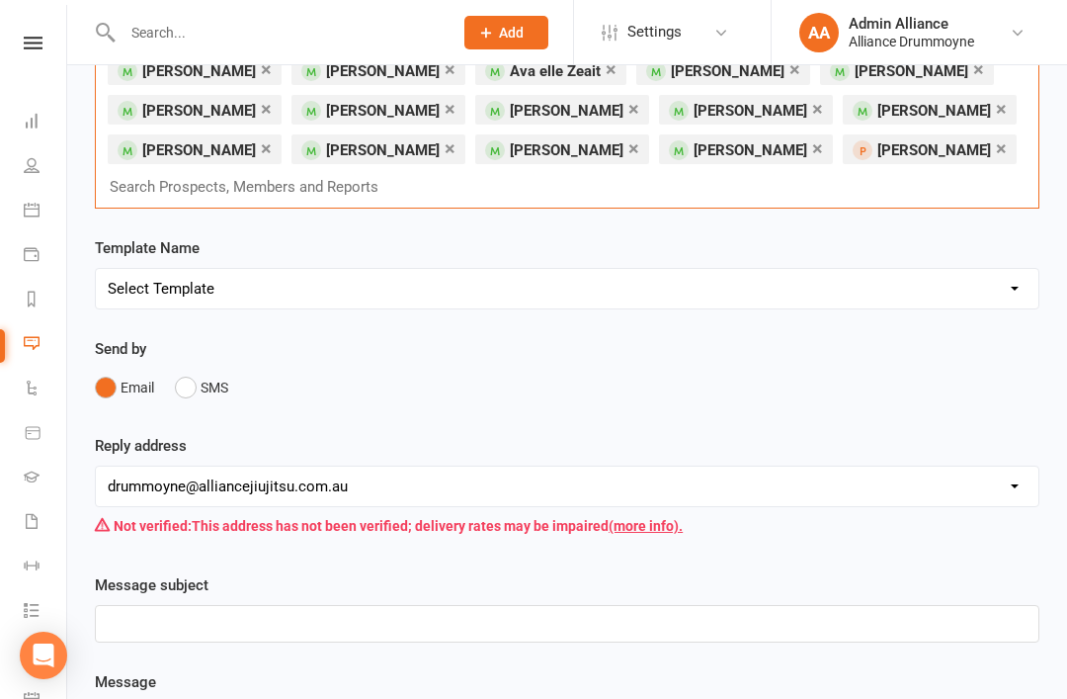
click at [618, 206] on div "× [PERSON_NAME] × [PERSON_NAME] × [PERSON_NAME] × [PERSON_NAME] Counter × [PERS…" at bounding box center [567, 108] width 945 height 202
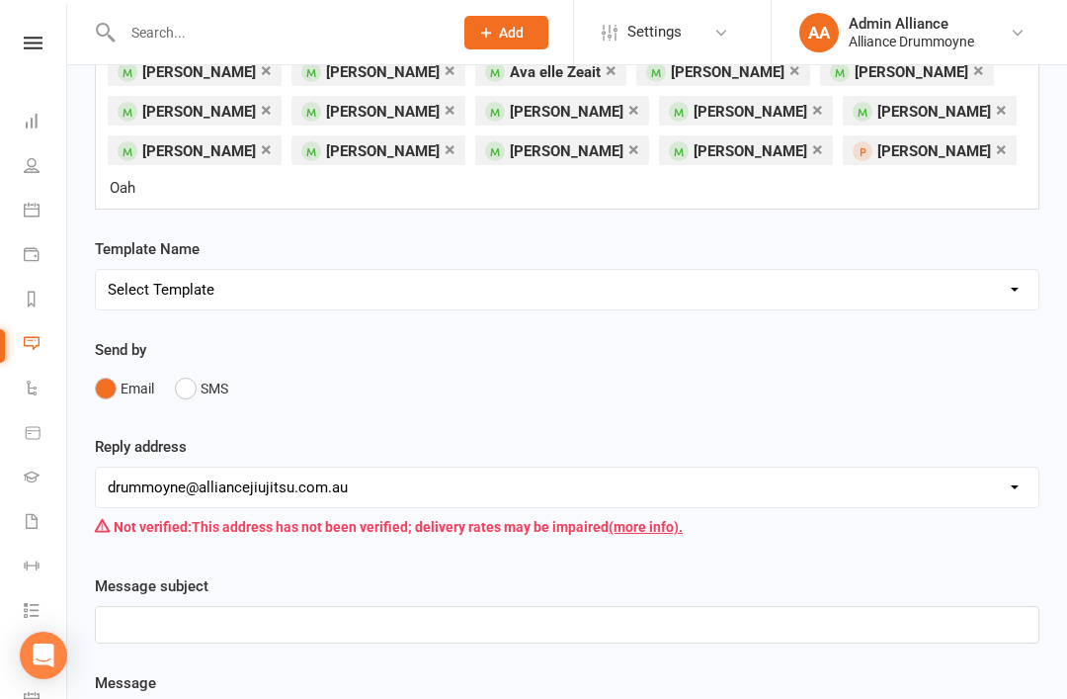
click at [996, 145] on link "×" at bounding box center [1001, 149] width 11 height 32
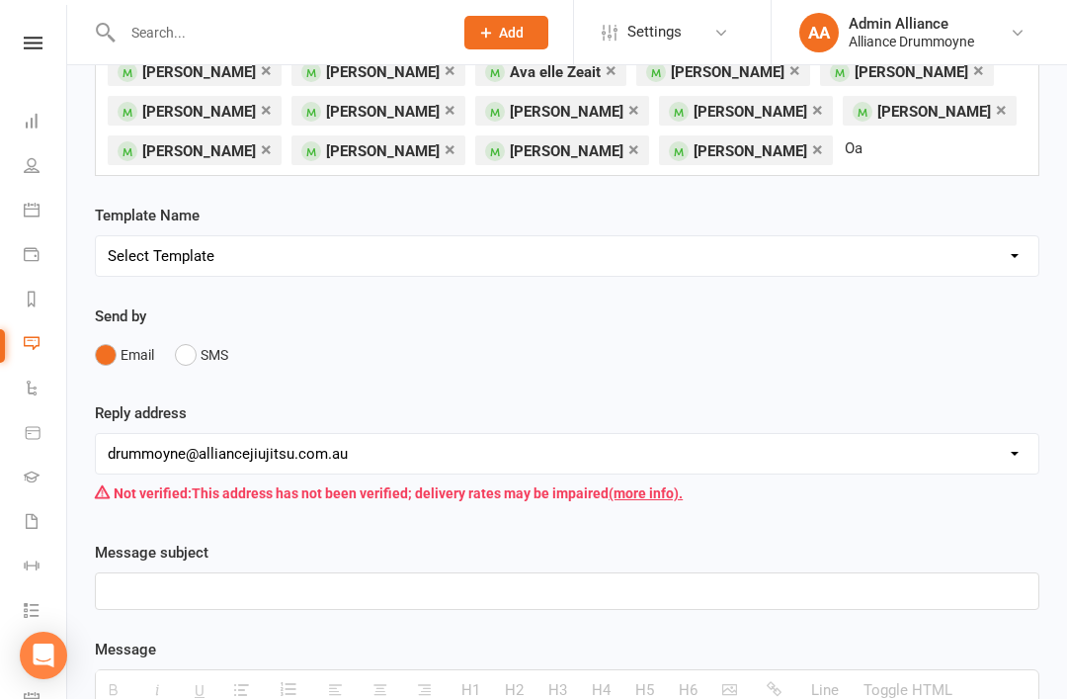
type input "O"
type input "N"
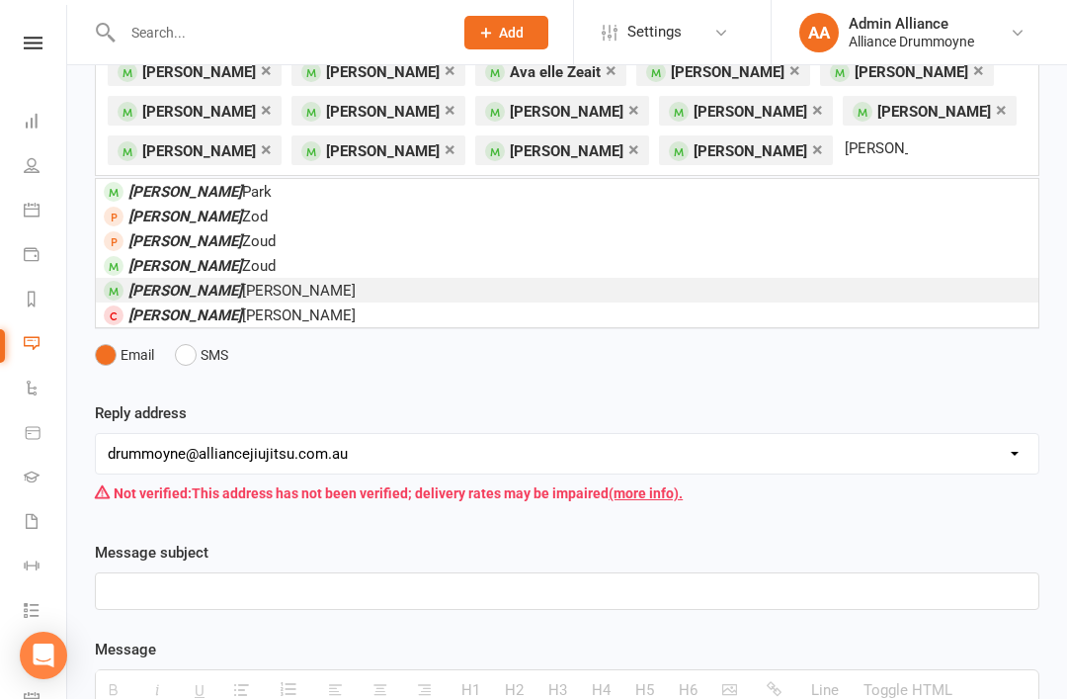
type input "[PERSON_NAME]"
click at [247, 291] on li "[PERSON_NAME]" at bounding box center [567, 290] width 943 height 25
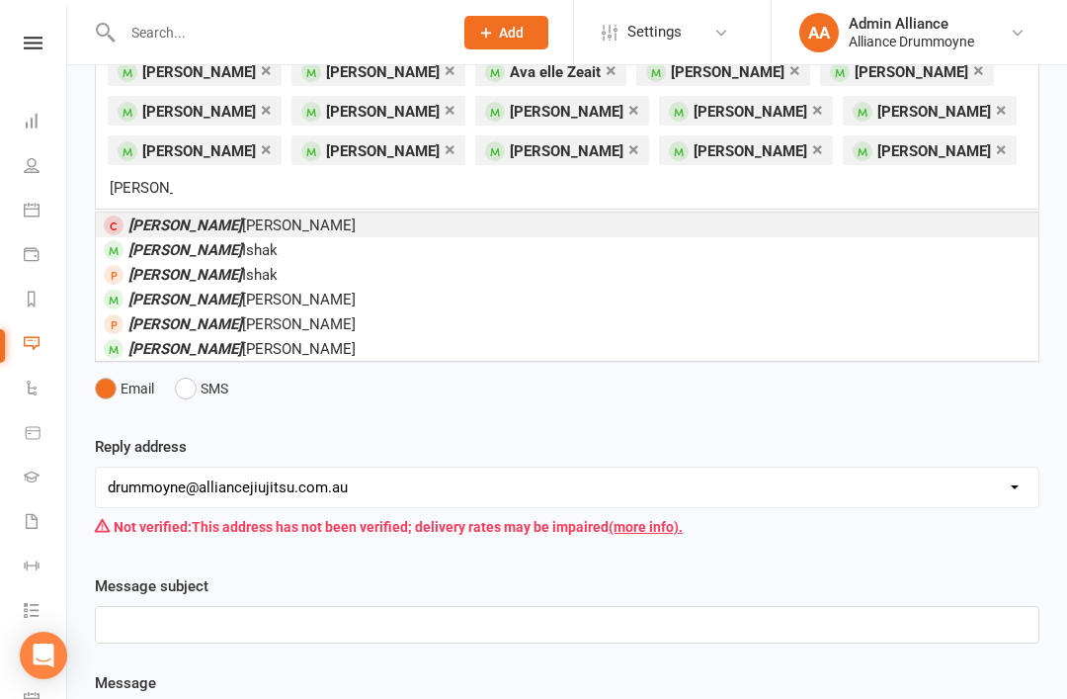
type input "[PERSON_NAME]"
click at [230, 237] on li "[PERSON_NAME]" at bounding box center [567, 249] width 943 height 25
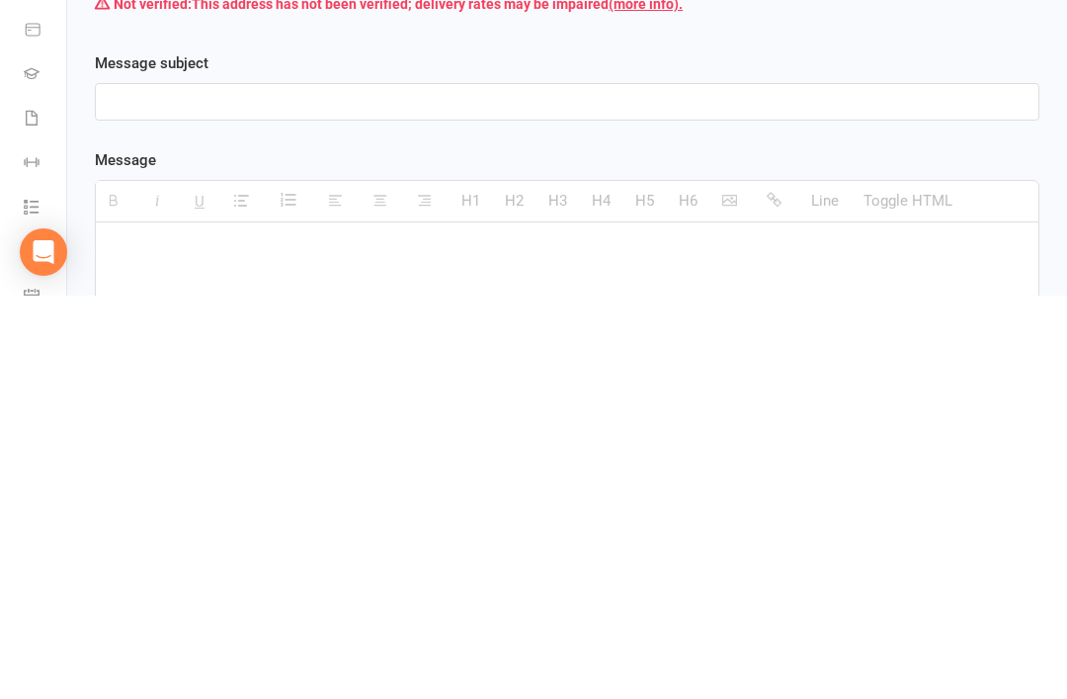
scroll to position [362, 0]
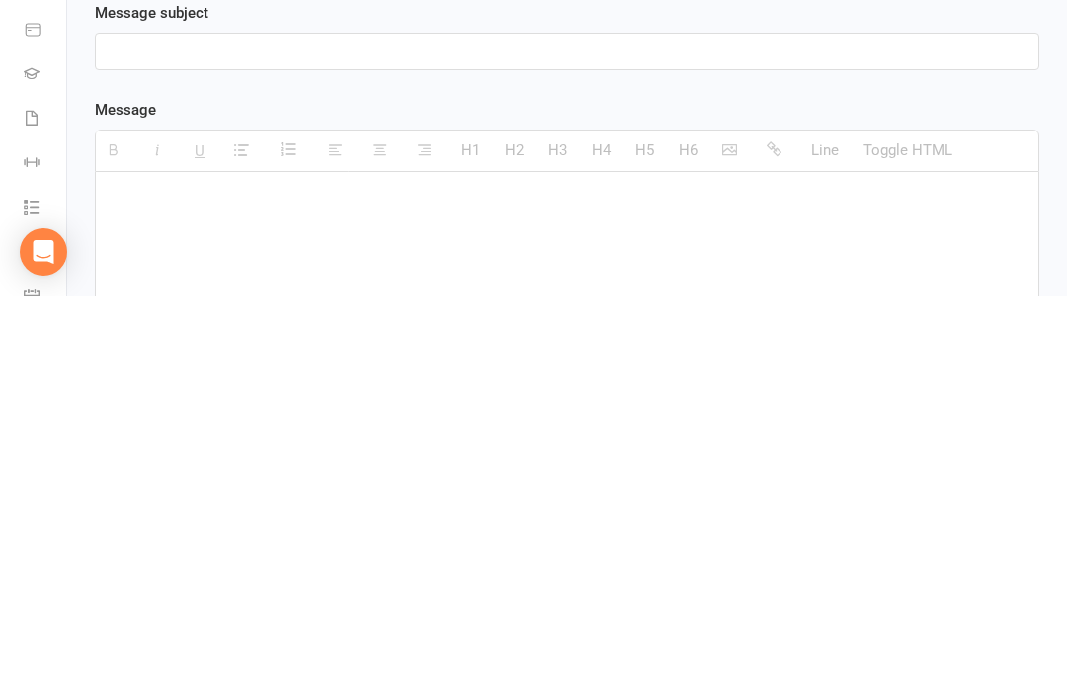
click at [465, 592] on p at bounding box center [567, 604] width 919 height 24
click at [261, 592] on p at bounding box center [567, 604] width 919 height 24
paste div
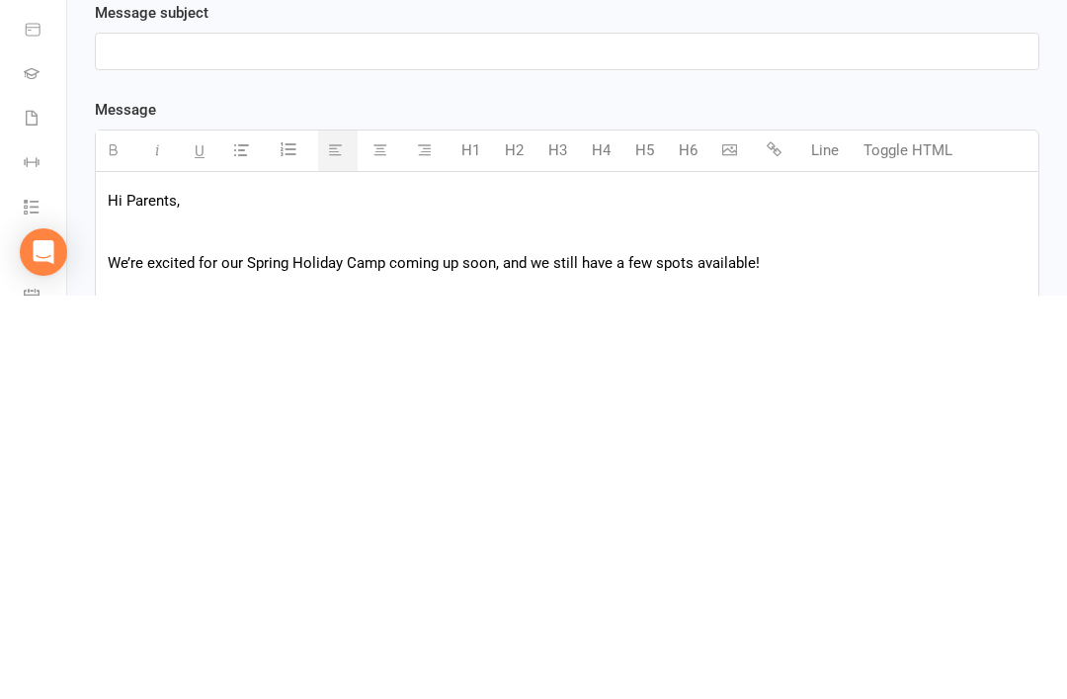
click at [112, 654] on p "We’re excited for our Spring Holiday Camp coming up soon, and we still have a f…" at bounding box center [567, 666] width 919 height 24
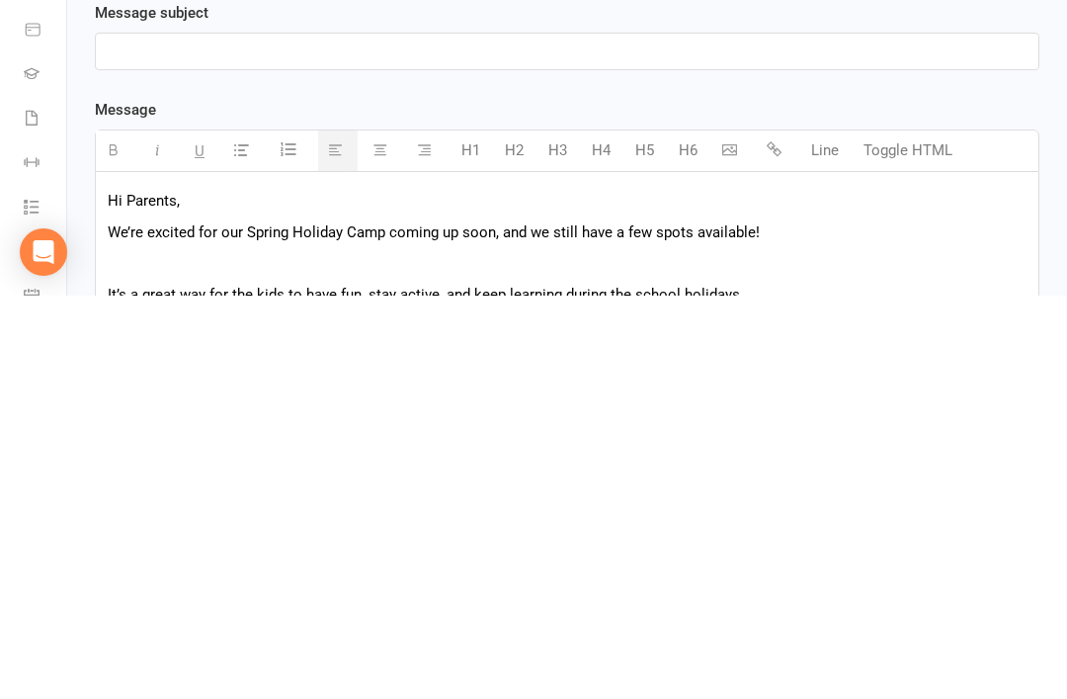
click at [122, 686] on p "It’s a great way for the kids to have fun, stay active, and keep learning durin…" at bounding box center [567, 698] width 919 height 24
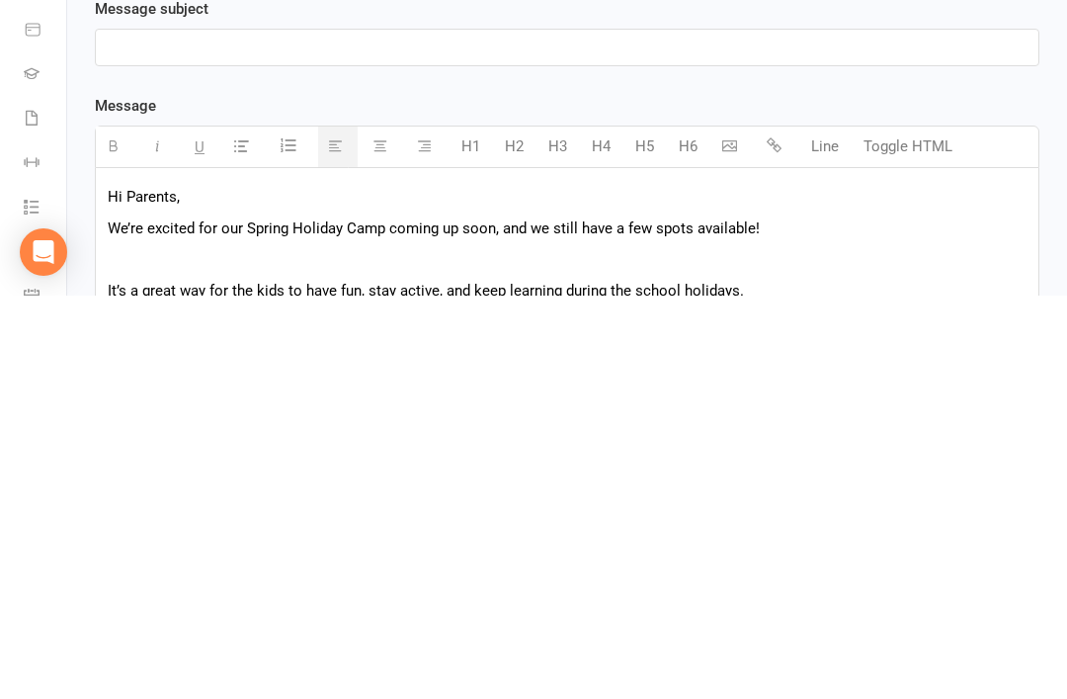
scroll to position [367, 0]
click at [110, 681] on p "It’s a great way for the kids to have fun, stay active, and keep learning durin…" at bounding box center [567, 693] width 919 height 24
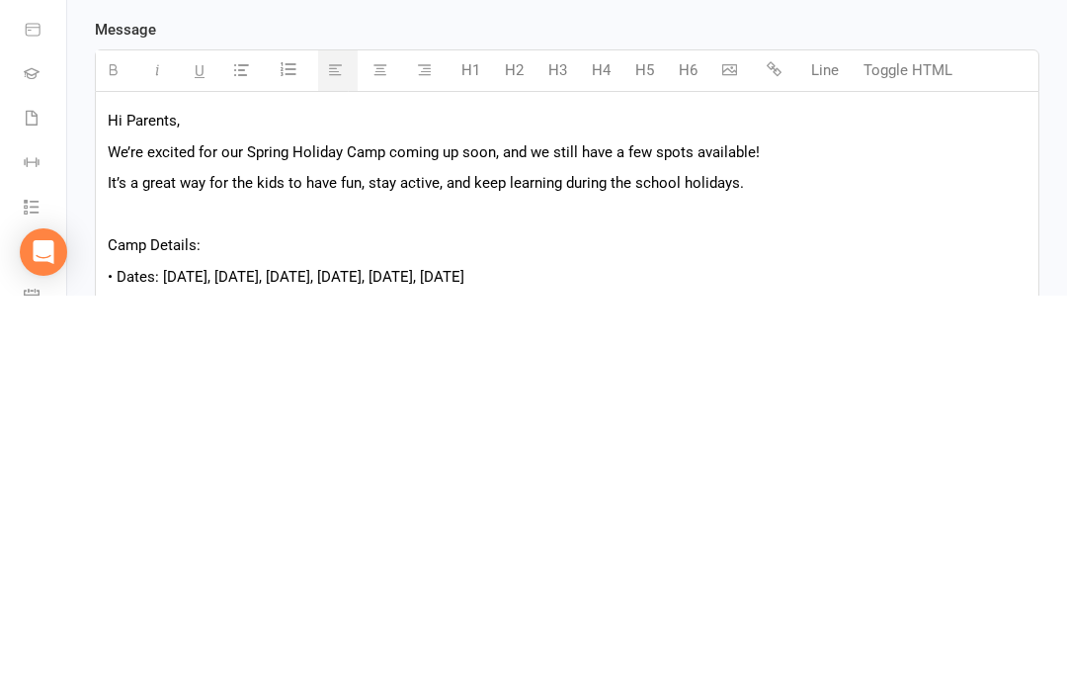
scroll to position [445, 0]
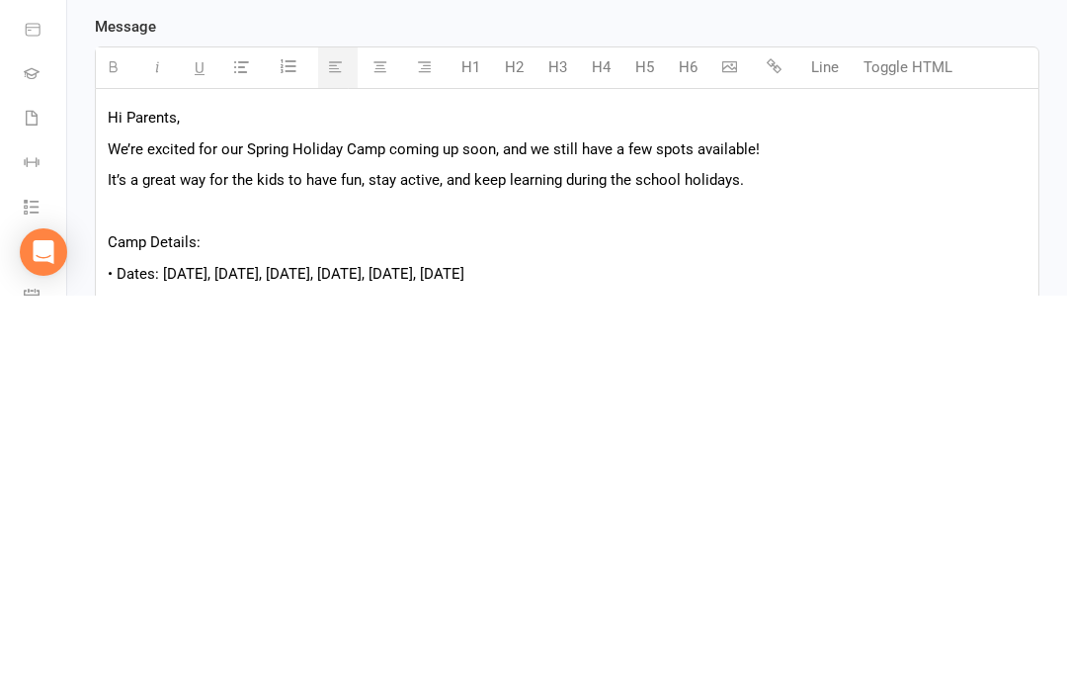
click at [111, 634] on p "Camp Details:" at bounding box center [567, 646] width 919 height 24
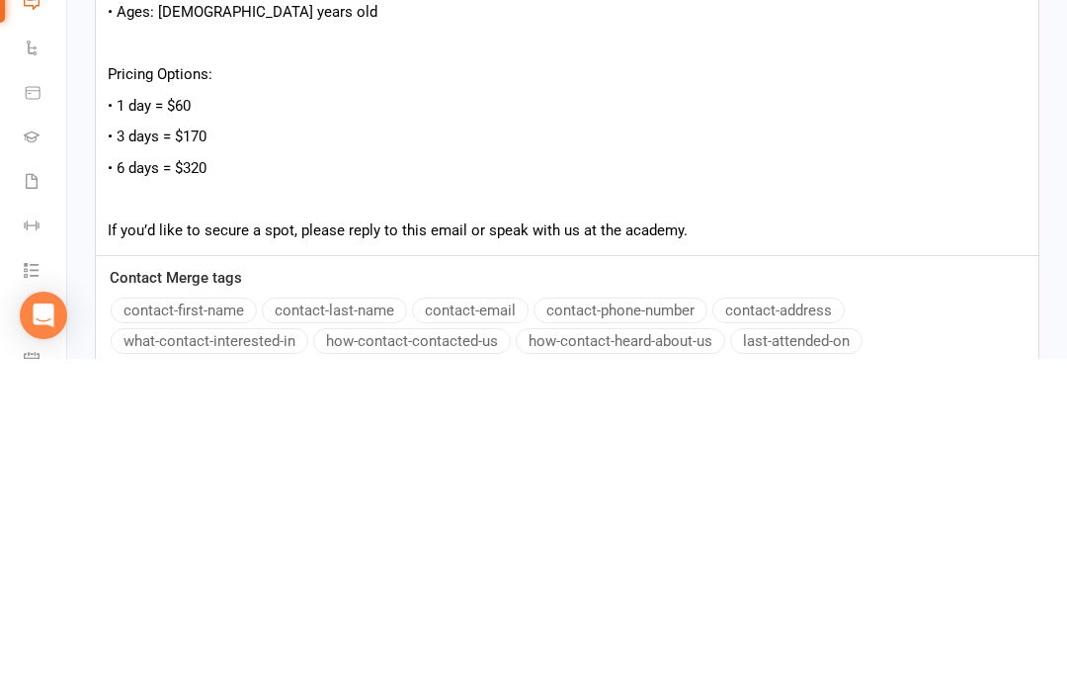
scroll to position [825, 0]
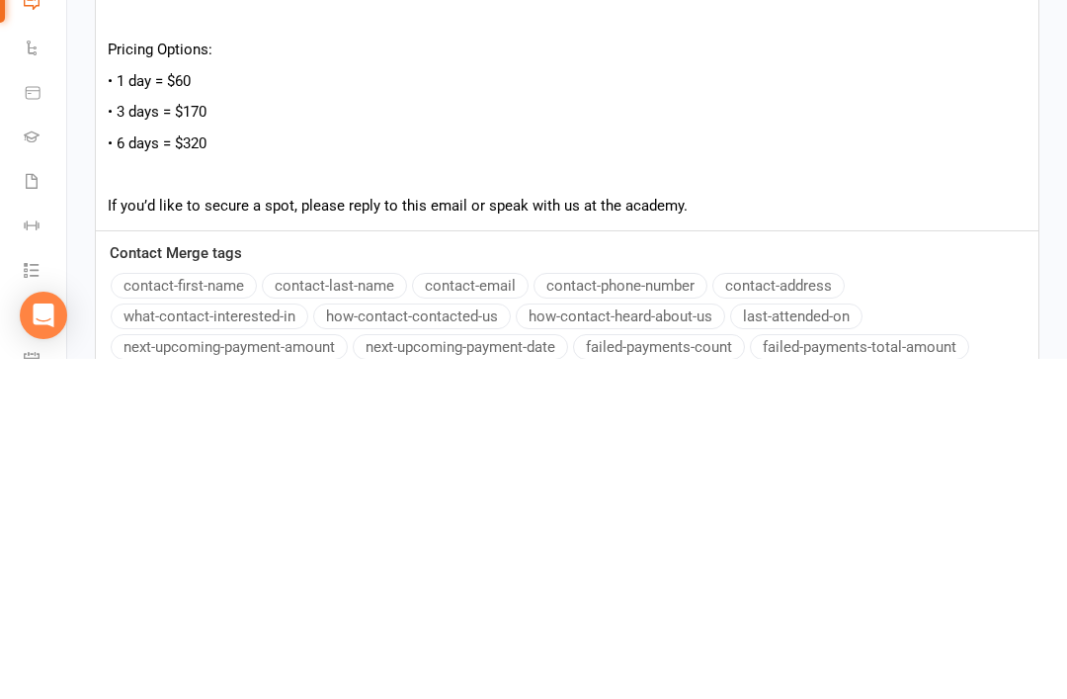
click at [702, 191] on div "Hi Parents, We’re excited for our Spring Holiday Camp coming up soon, and we st…" at bounding box center [567, 342] width 943 height 460
click at [656, 534] on p "If you’d like to secure a spot, please reply to this email or speak with us at …" at bounding box center [567, 546] width 919 height 24
click at [772, 193] on div "Hi Parents, We’re excited for our Spring Holiday Camp coming up soon, and we st…" at bounding box center [567, 342] width 943 height 460
click at [744, 221] on div "Hi Parents, We’re excited for our Spring Holiday Camp coming up soon, and we st…" at bounding box center [567, 342] width 943 height 460
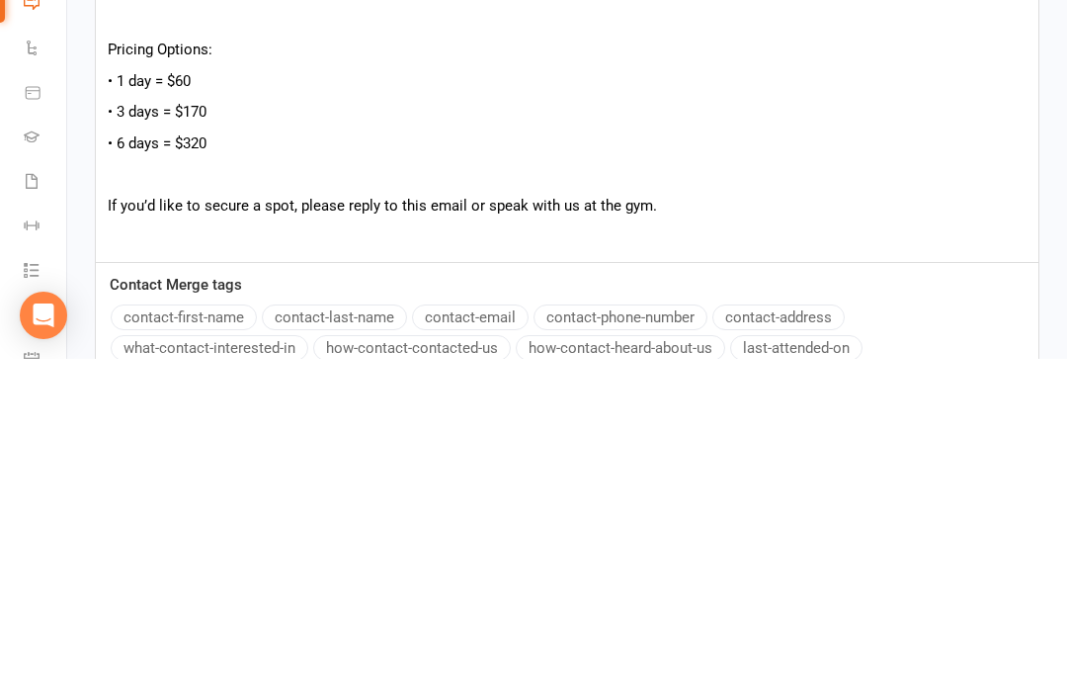
click at [361, 534] on p "If you’d like to secure a spot, please reply to this email or speak with us at …" at bounding box center [567, 546] width 919 height 24
click at [700, 534] on p "If you’d like to secure a spot, please use the link below or speak with us at t…" at bounding box center [567, 546] width 919 height 24
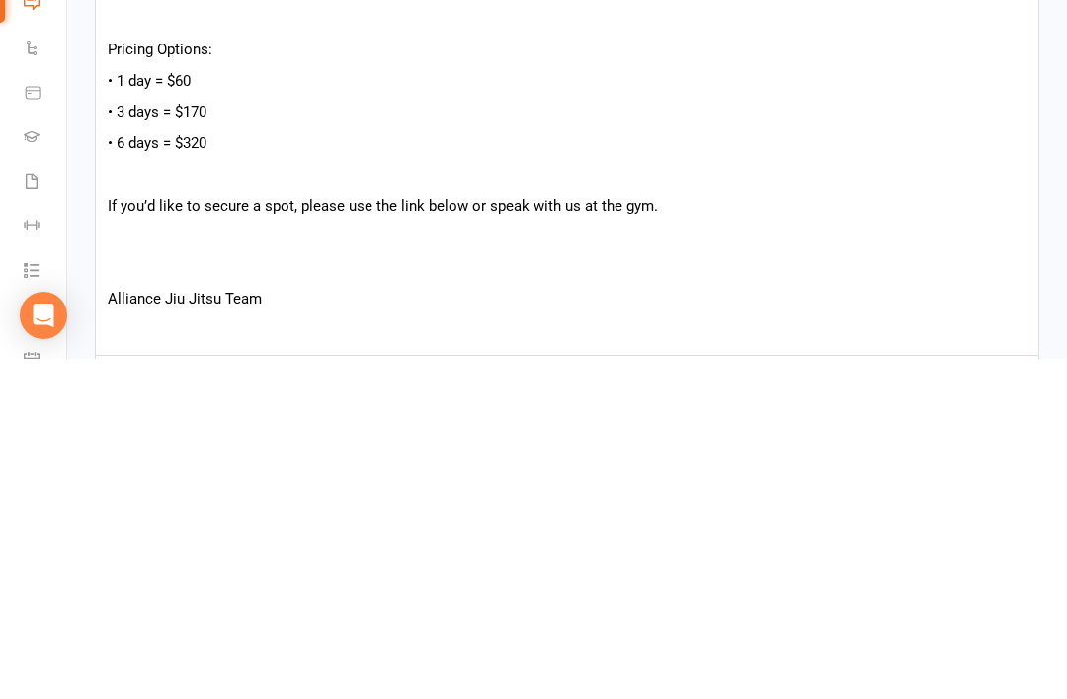
click at [301, 564] on p at bounding box center [567, 576] width 919 height 24
click at [121, 253] on div "Hi Parents, We’re excited for our Spring Holiday Camp coming up soon, and we st…" at bounding box center [567, 404] width 943 height 584
click at [111, 564] on p at bounding box center [567, 576] width 919 height 24
click at [241, 596] on p "Link:" at bounding box center [567, 608] width 919 height 24
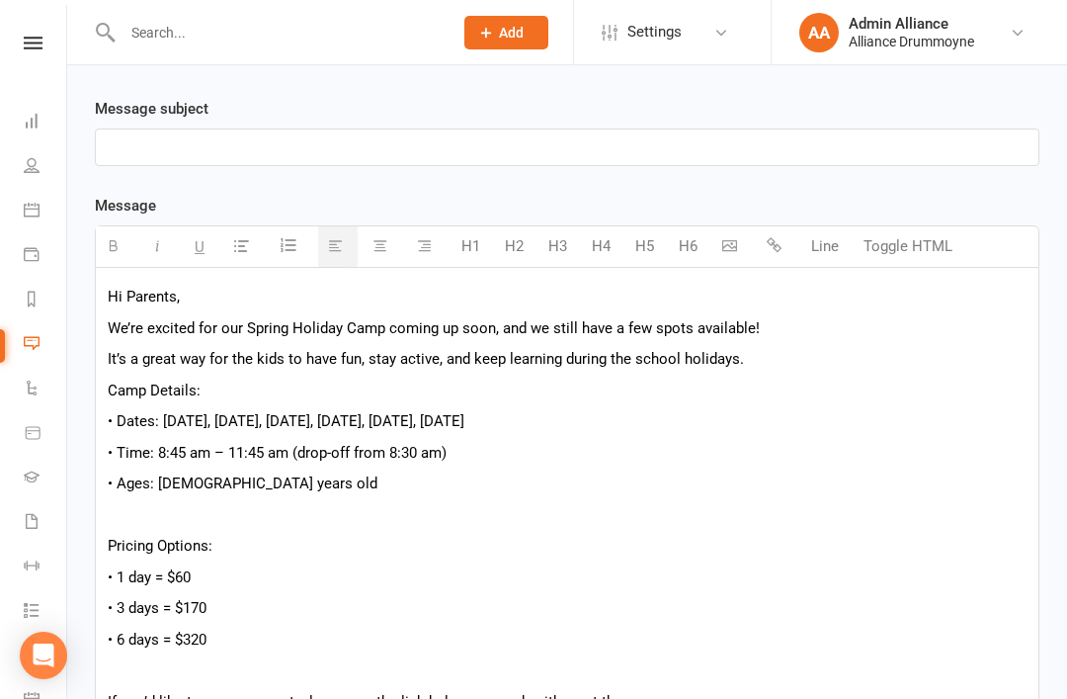
scroll to position [626, 0]
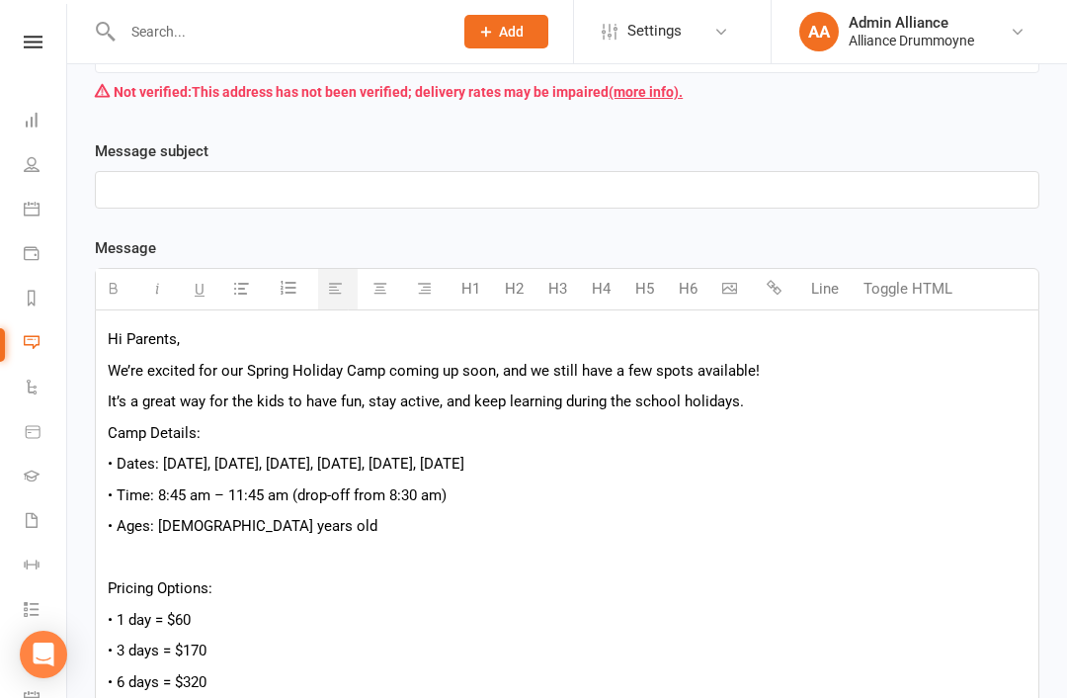
click at [563, 188] on p at bounding box center [567, 191] width 919 height 24
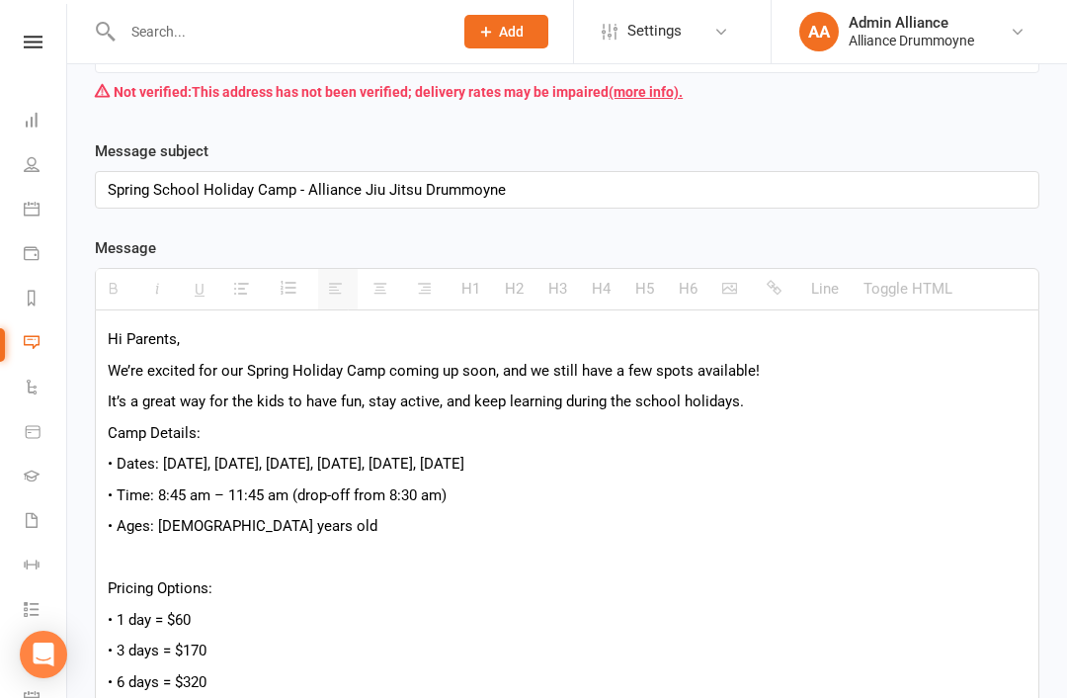
click at [806, 137] on div "Reply address [EMAIL_ADDRESS][DOMAIN_NAME] [EMAIL_ADDRESS][DOMAIN_NAME] [EMAIL_…" at bounding box center [567, 70] width 975 height 138
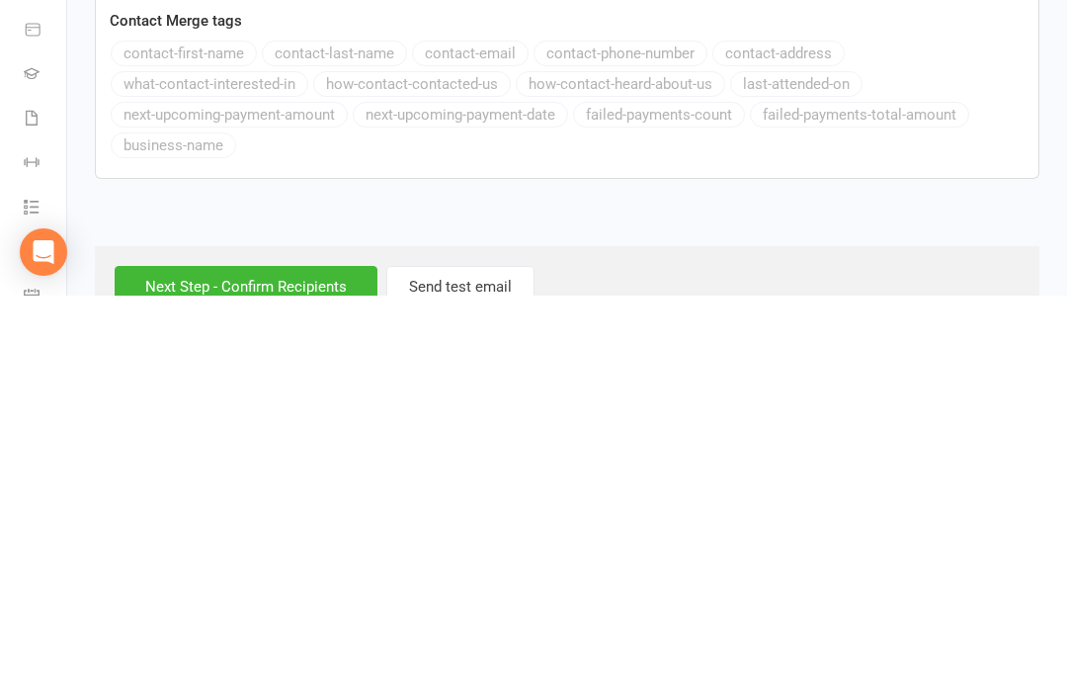
scroll to position [1228, 0]
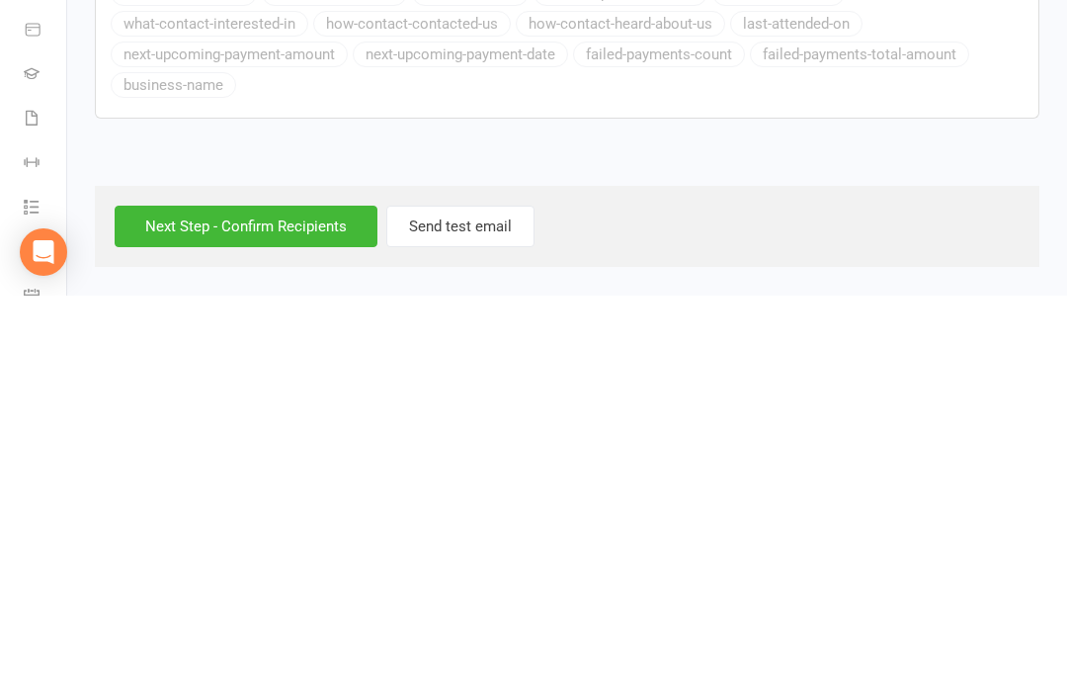
click at [266, 609] on input "Next Step - Confirm Recipients" at bounding box center [246, 630] width 263 height 42
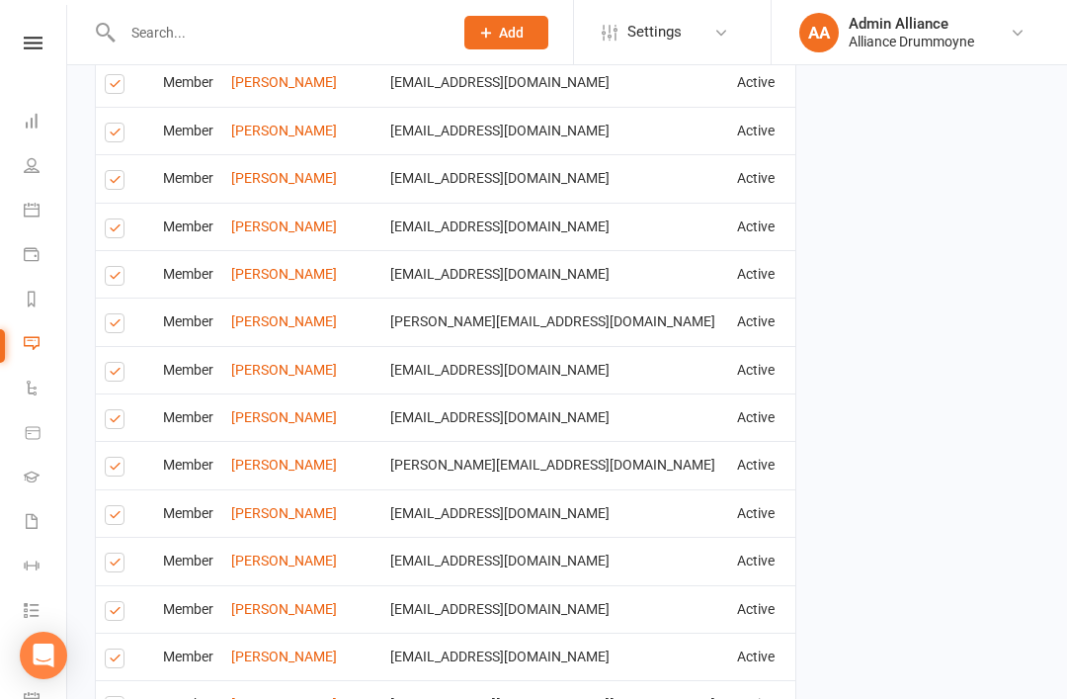
scroll to position [1560, 0]
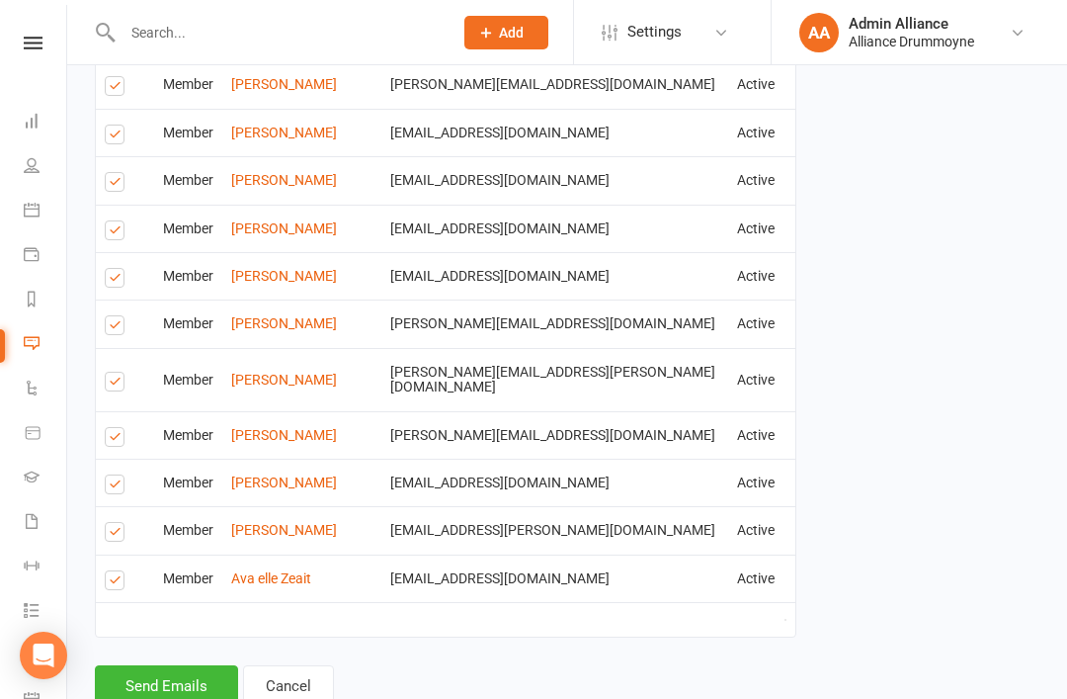
click at [171, 685] on button "Send Emails" at bounding box center [166, 686] width 143 height 42
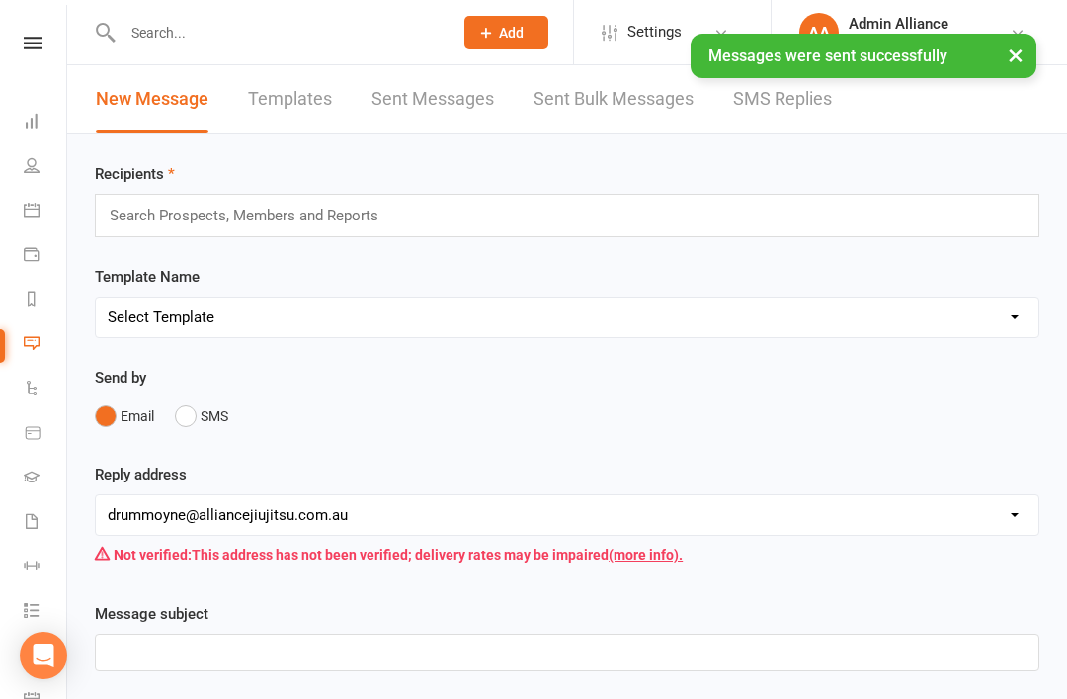
click at [42, 139] on link "Dashboard" at bounding box center [46, 123] width 44 height 44
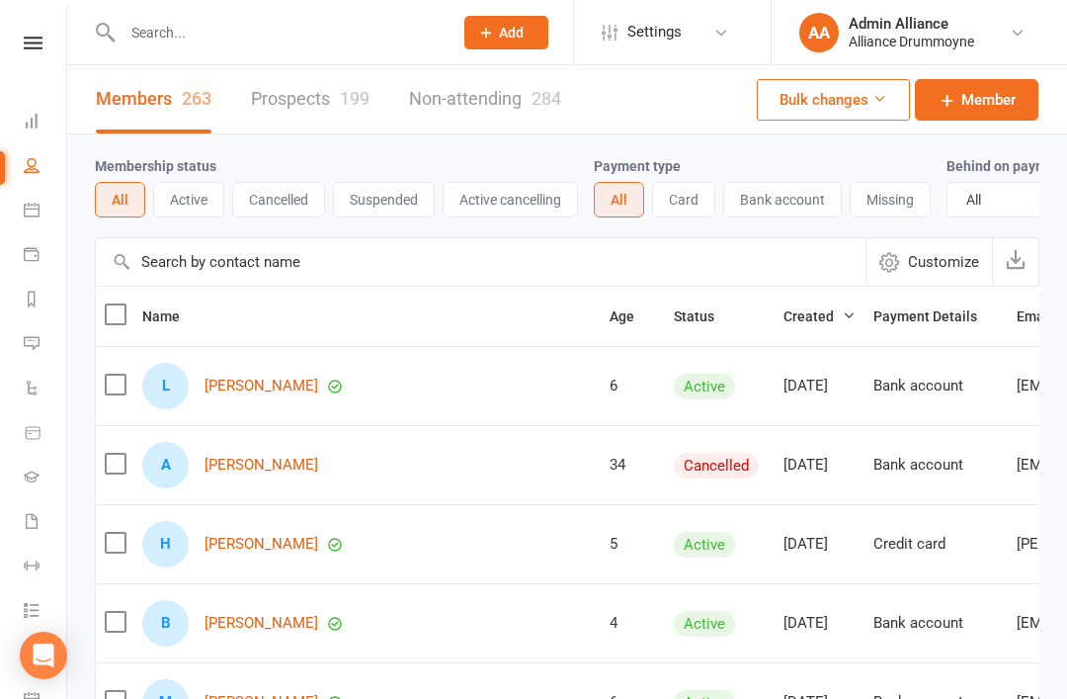
select select "100"
click at [209, 204] on button "Active" at bounding box center [188, 200] width 71 height 36
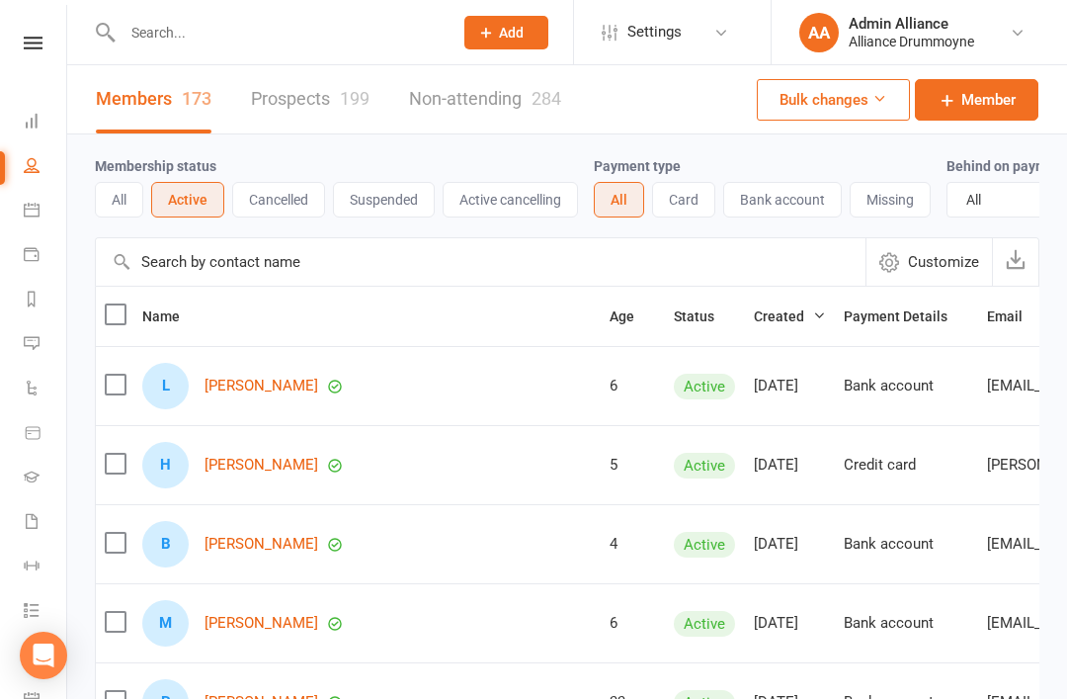
click at [610, 320] on span "Age" at bounding box center [633, 316] width 46 height 16
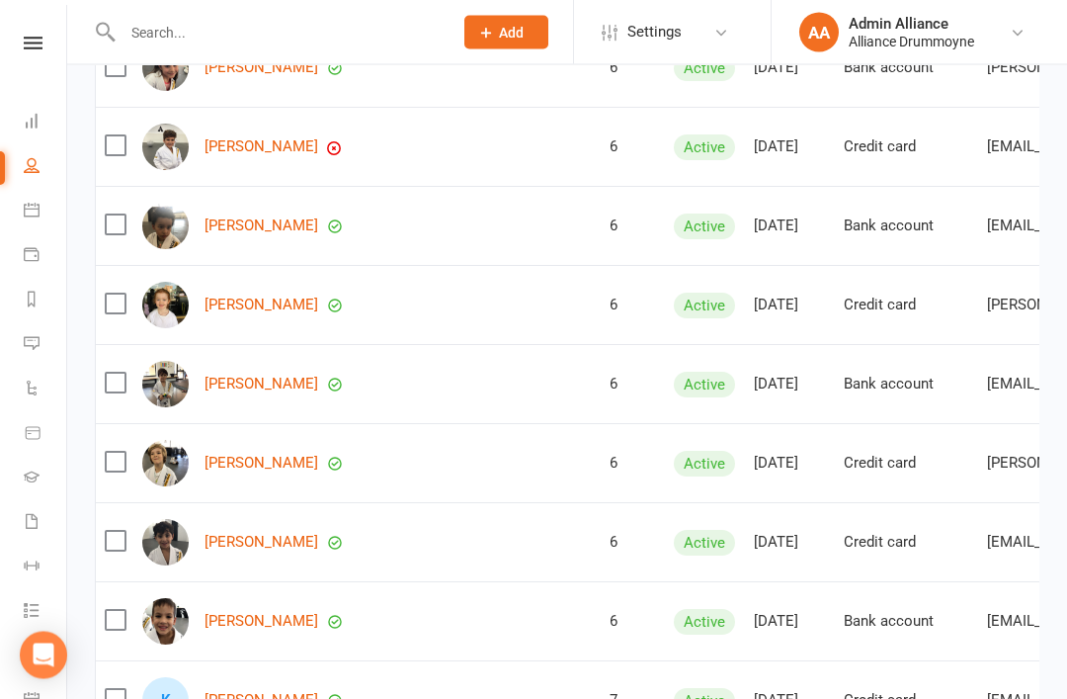
scroll to position [4746, 0]
